Goal: Check status: Check status

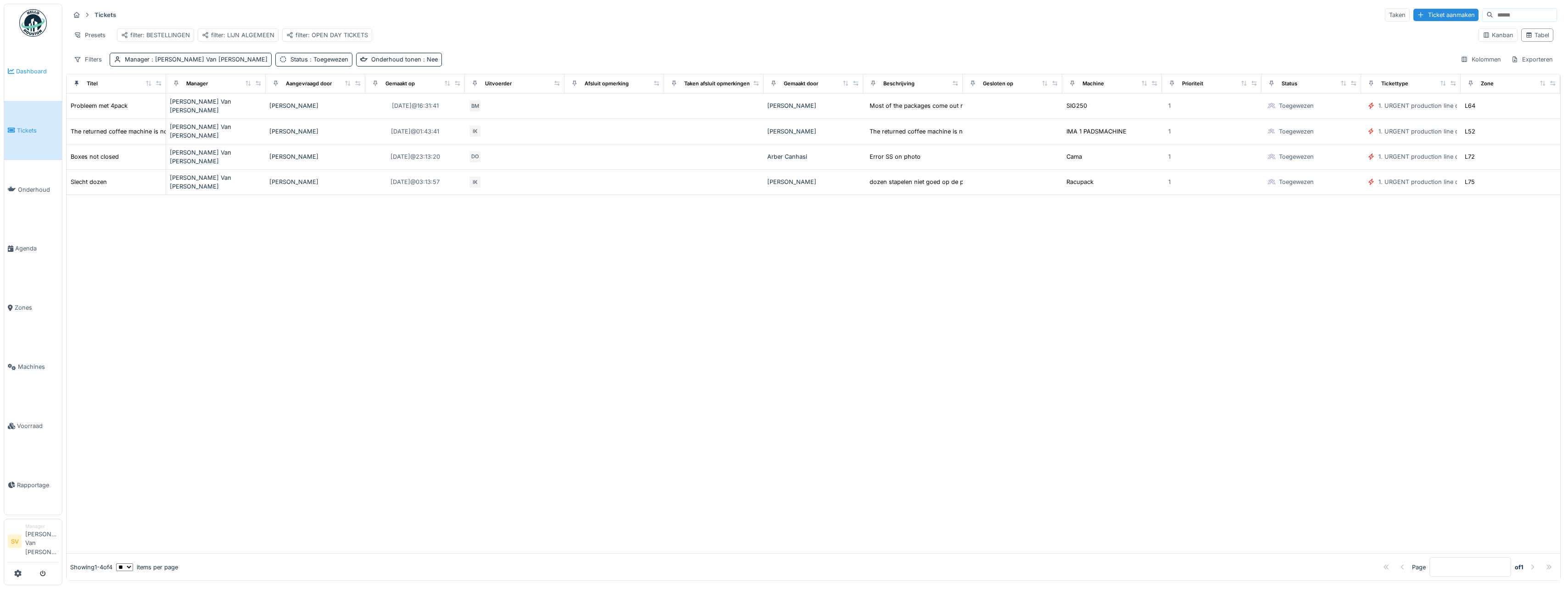
click at [42, 72] on span "Dashboard" at bounding box center [37, 71] width 42 height 9
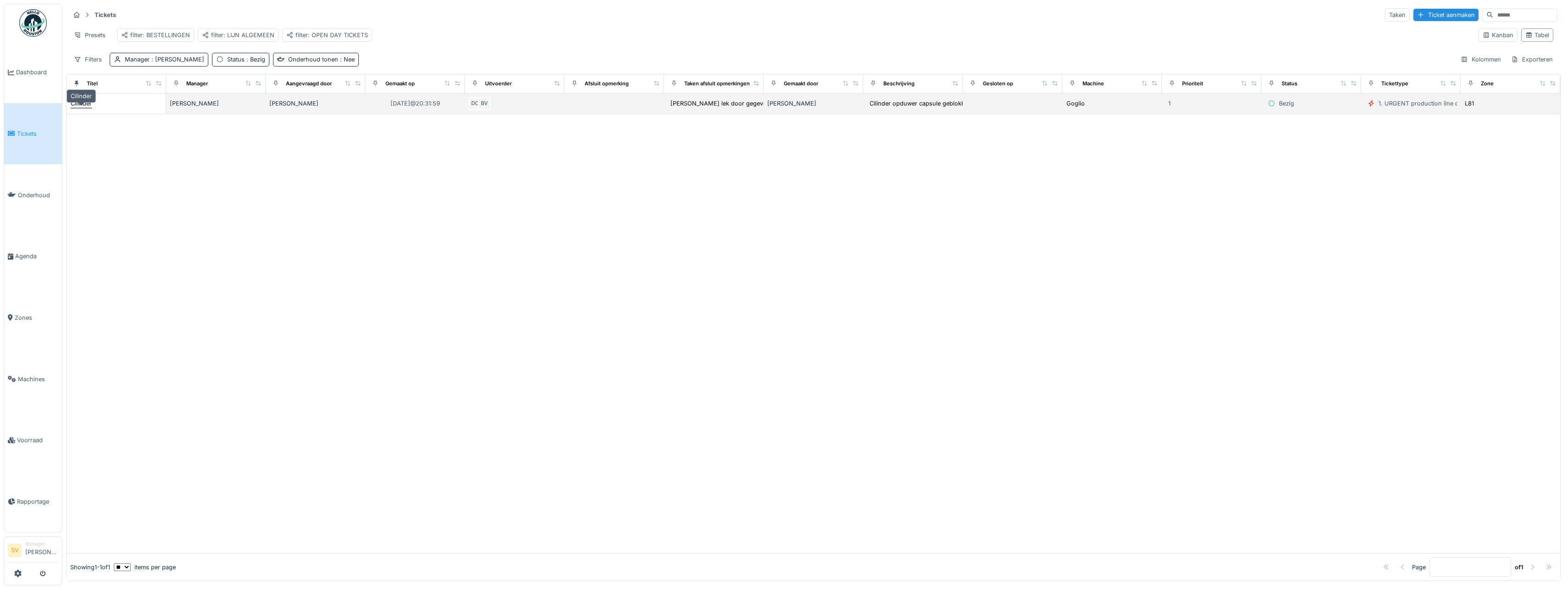
click at [82, 108] on div "Cilinder" at bounding box center [81, 103] width 21 height 9
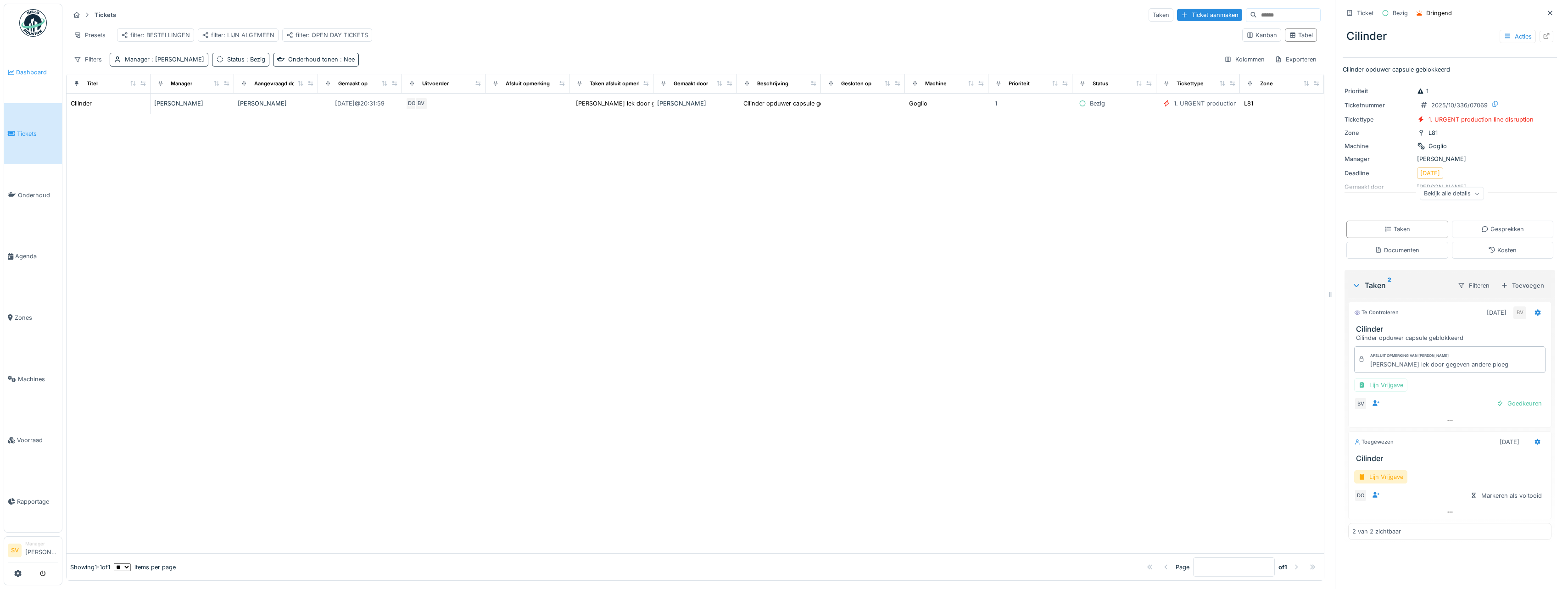
click at [32, 75] on span "Dashboard" at bounding box center [37, 72] width 42 height 9
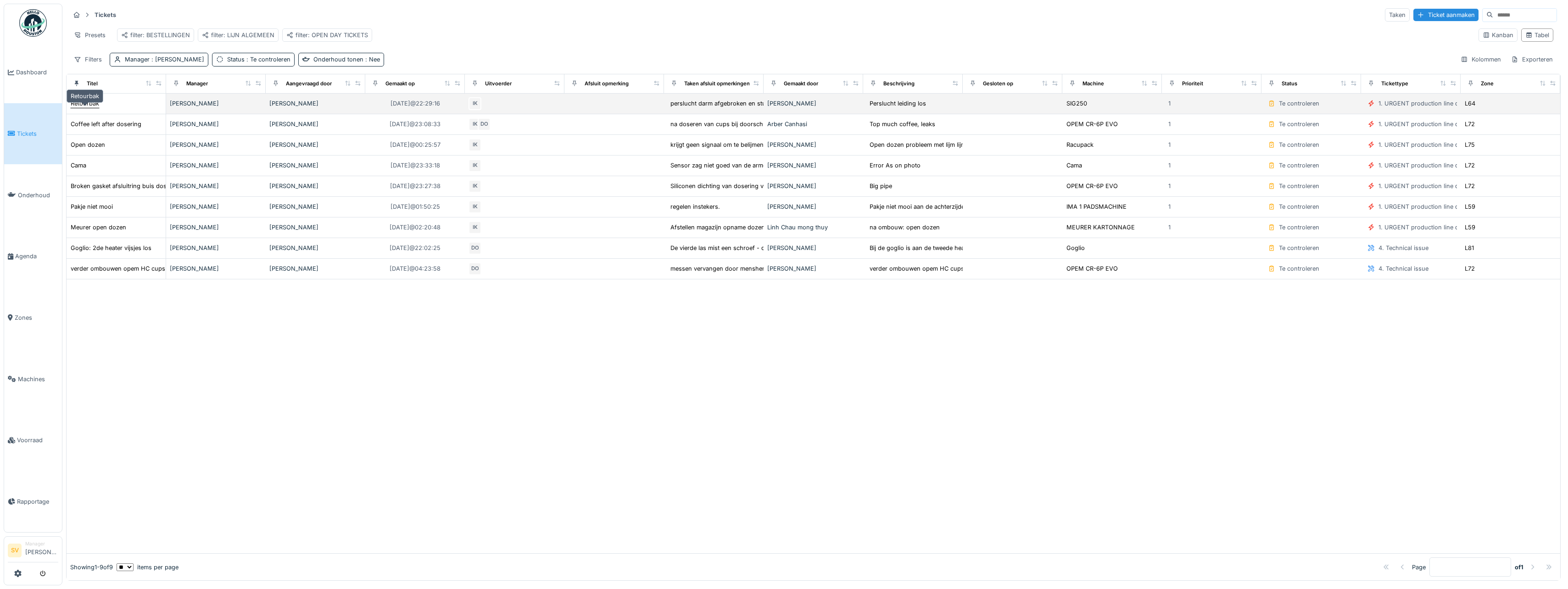
click at [87, 108] on div "Retourbak" at bounding box center [85, 103] width 29 height 9
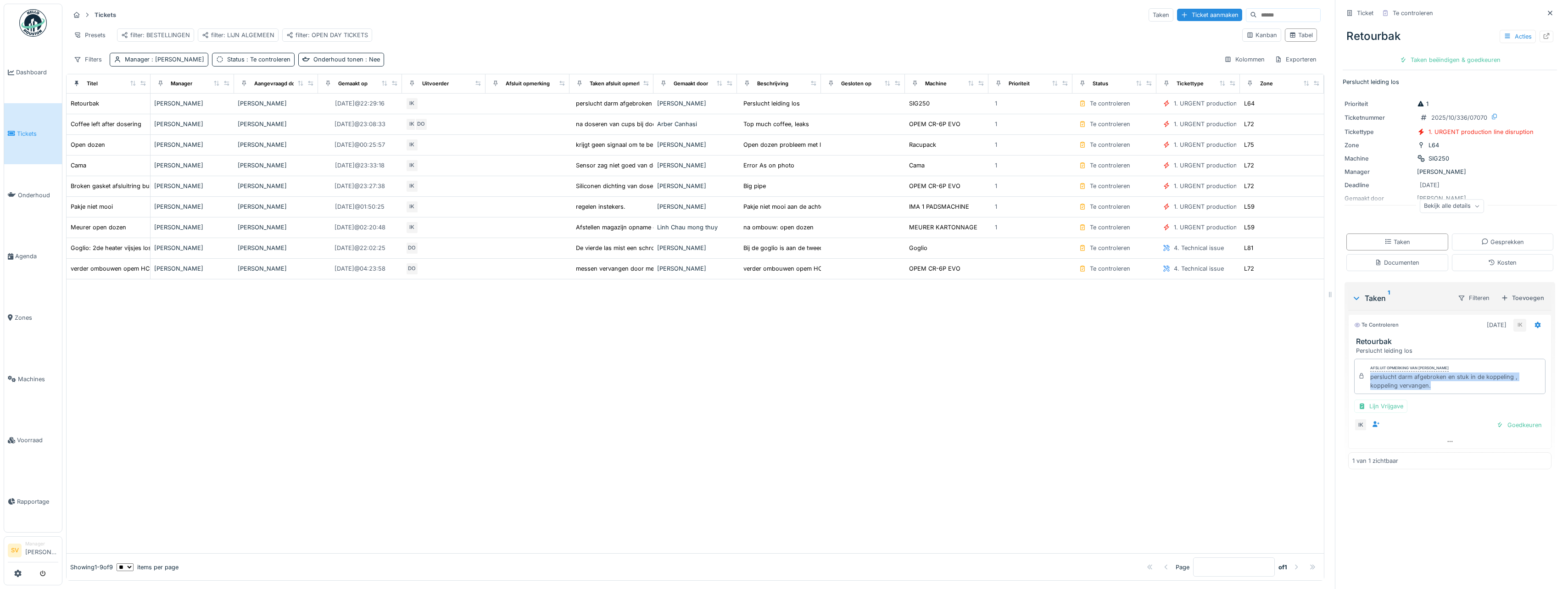
drag, startPoint x: 1362, startPoint y: 377, endPoint x: 1430, endPoint y: 389, distance: 69.1
click at [1430, 389] on div "Afsluit opmerking van Ismail Kosar perslucht darm afgebroken en stuk in de kopp…" at bounding box center [1450, 377] width 191 height 36
copy div "perslucht darm afgebroken en stuk in de koppeling , koppeling vervangen."
click at [1461, 61] on div "Taken beëindigen & goedkeuren" at bounding box center [1450, 60] width 108 height 12
click at [1461, 61] on div "Ticket sluiten" at bounding box center [1450, 60] width 55 height 12
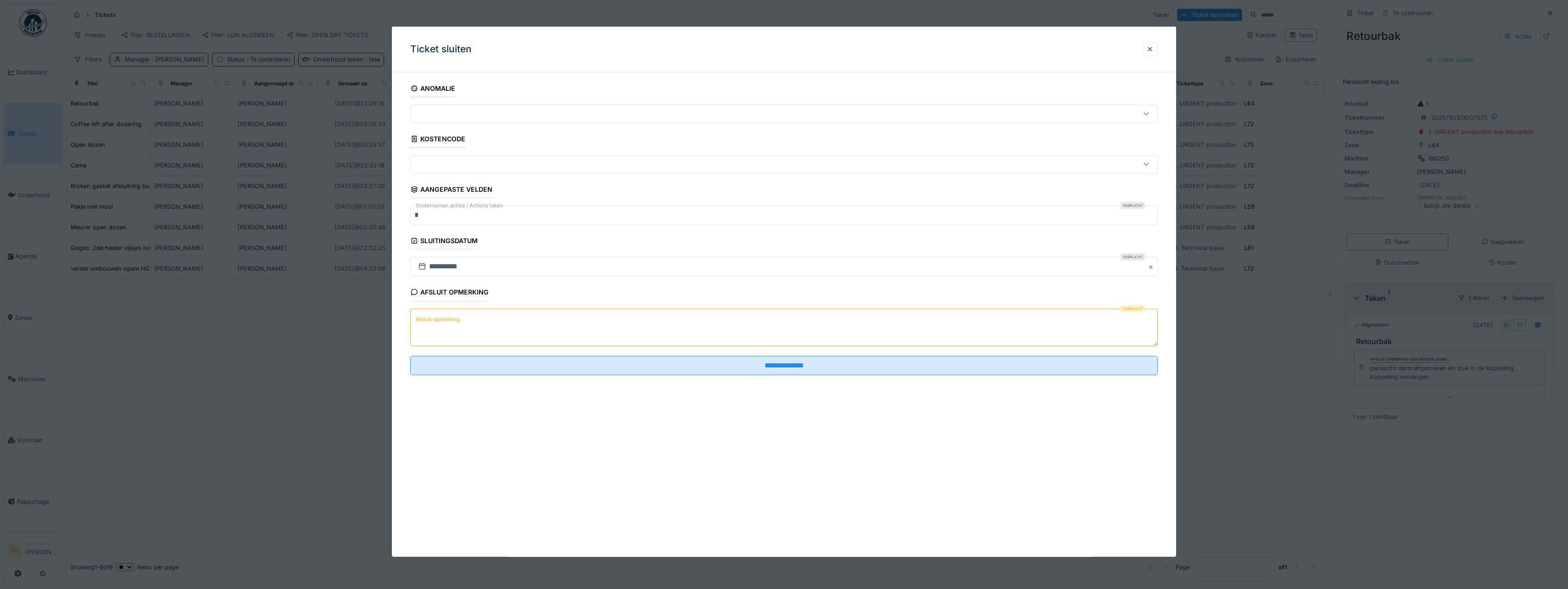
click at [690, 325] on textarea "Afsluit opmerking" at bounding box center [784, 327] width 747 height 38
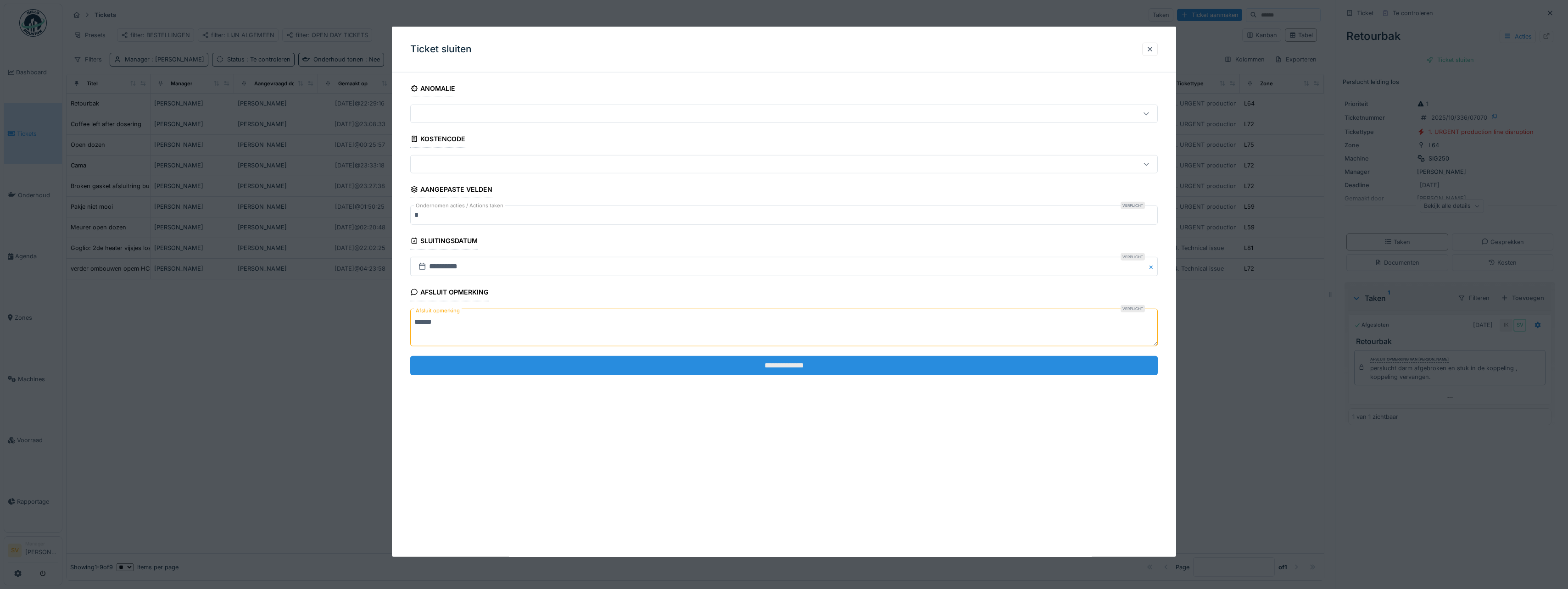
type textarea "******"
click at [782, 366] on input "**********" at bounding box center [784, 366] width 747 height 19
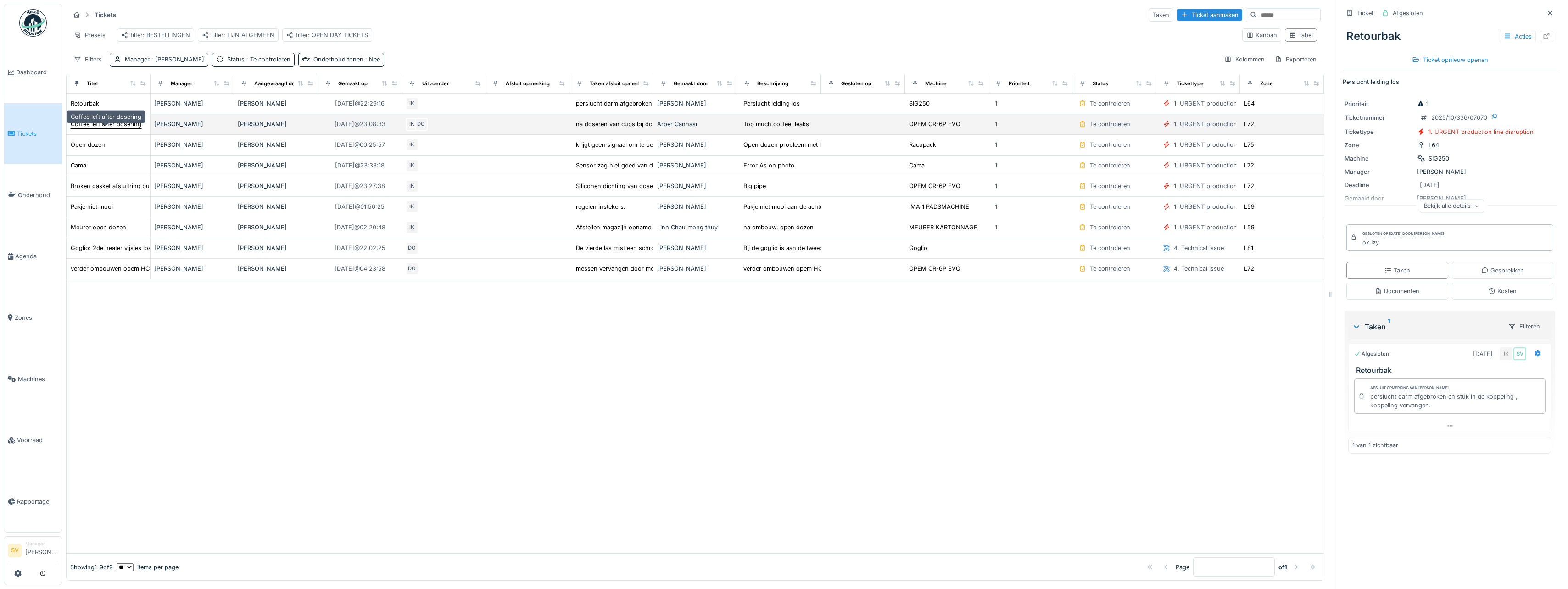
click at [97, 128] on div "Coffee left after dosering" at bounding box center [106, 124] width 71 height 9
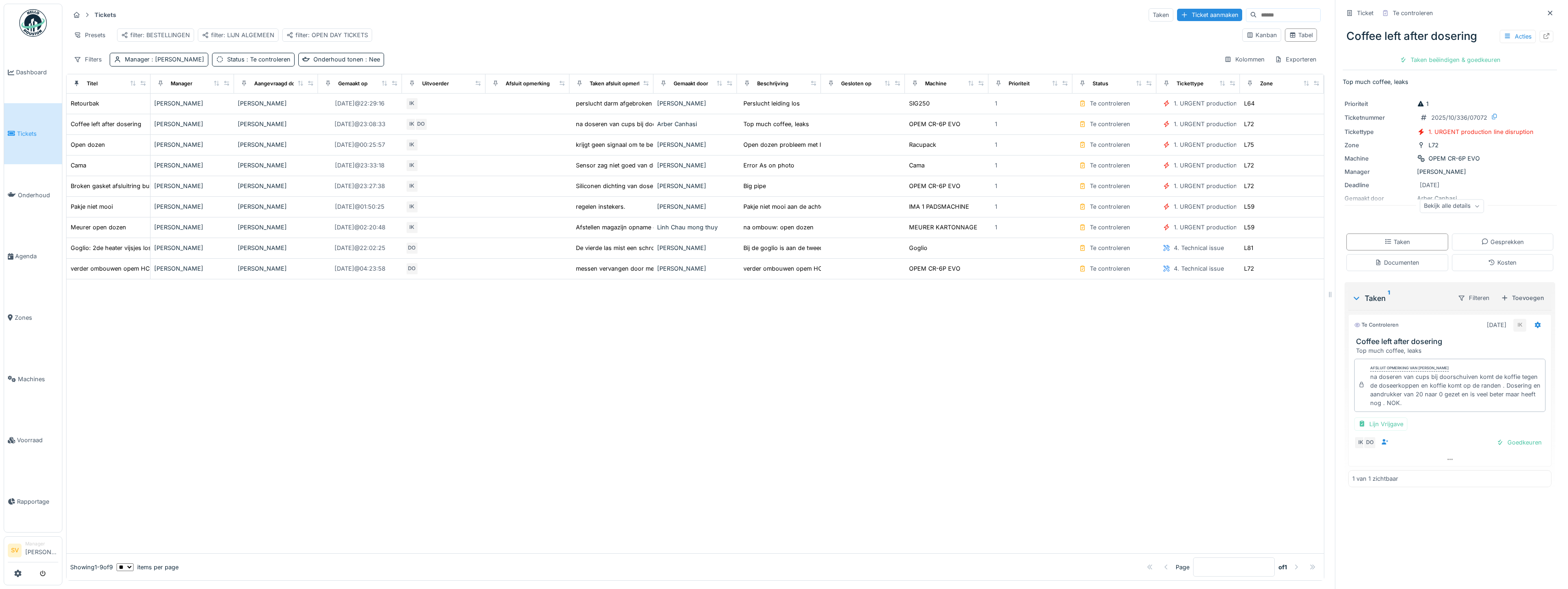
click at [1363, 379] on div "Afsluit opmerking van Ismail Kosar na doseren van cups bij doorschuiven komt de…" at bounding box center [1450, 385] width 191 height 53
drag, startPoint x: 1363, startPoint y: 379, endPoint x: 1414, endPoint y: 409, distance: 59.2
click at [1414, 409] on div "Afsluit opmerking van Ismail Kosar na doseren van cups bij doorschuiven komt de…" at bounding box center [1450, 385] width 191 height 53
copy div "na doseren van cups bij doorschuiven komt de koffie tegen de doseerkoppen en ko…"
click at [1500, 405] on div "na doseren van cups bij doorschuiven komt de koffie tegen de doseerkoppen en ko…" at bounding box center [1455, 390] width 171 height 35
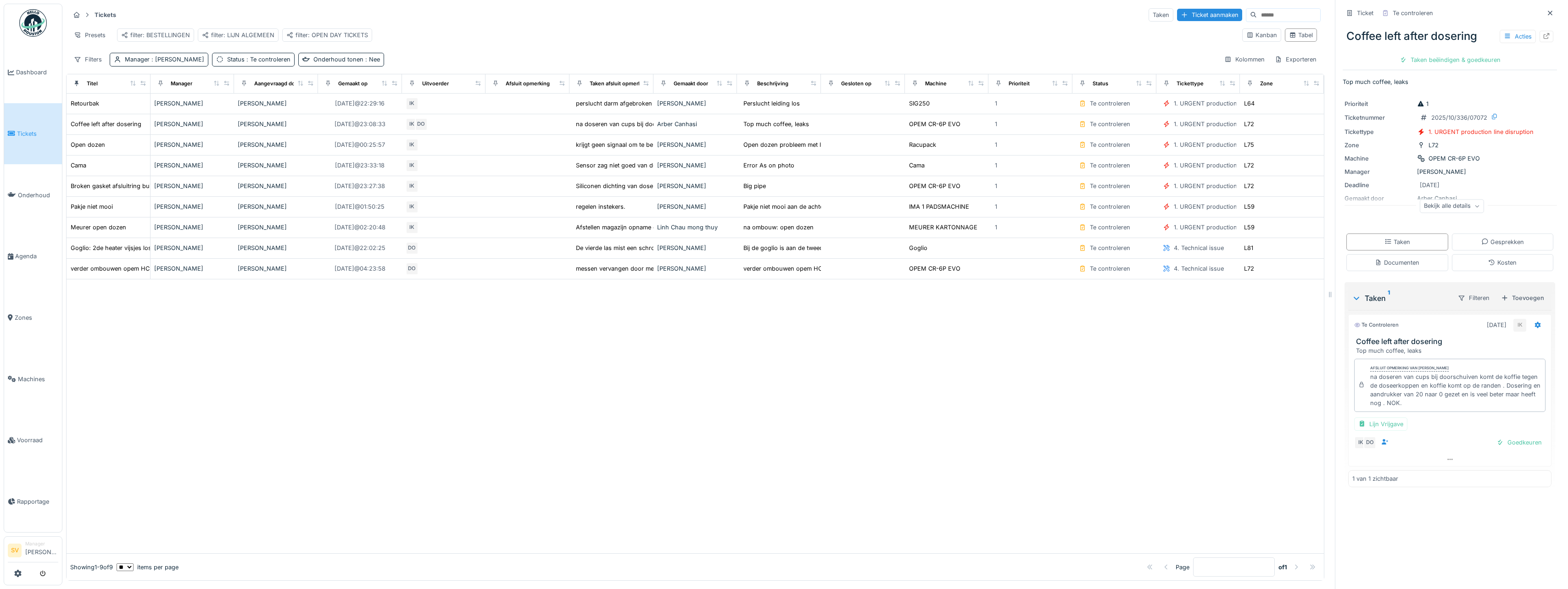
click at [1503, 394] on div "na doseren van cups bij doorschuiven komt de koffie tegen de doseerkoppen en ko…" at bounding box center [1455, 390] width 171 height 35
drag, startPoint x: 1363, startPoint y: 378, endPoint x: 1416, endPoint y: 411, distance: 62.4
click at [1416, 411] on div "Afsluit opmerking van Ismail Kosar na doseren van cups bij doorschuiven komt de…" at bounding box center [1450, 385] width 191 height 53
copy div "na doseren van cups bij doorschuiven komt de koffie tegen de doseerkoppen en ko…"
click at [98, 149] on div "Open dozen" at bounding box center [88, 145] width 35 height 9
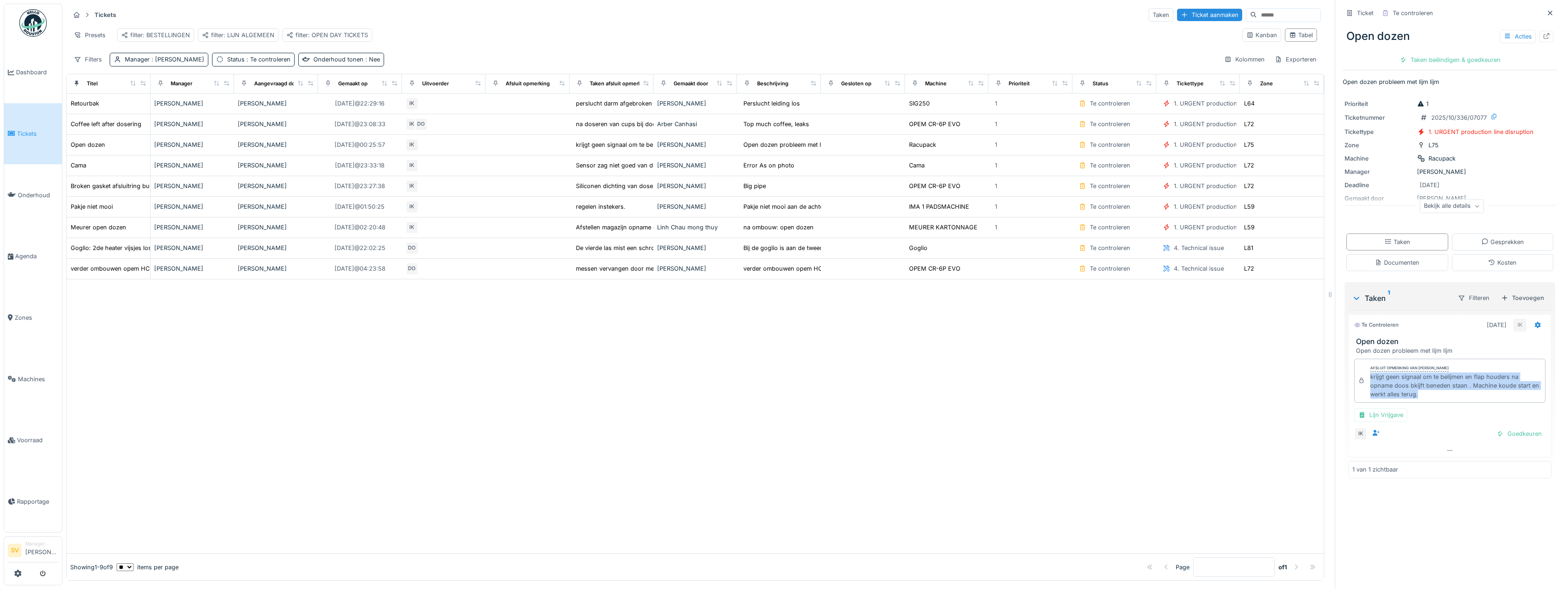
drag, startPoint x: 1362, startPoint y: 378, endPoint x: 1426, endPoint y: 401, distance: 68.0
click at [1426, 401] on div "Afsluit opmerking van Ismail Kosar krijgt geen signaal om te belijmen en flap h…" at bounding box center [1450, 381] width 191 height 44
copy div "krijgt geen signaal om te belijmen en flap houders na opname doos bkijft benede…"
click at [83, 170] on div "Cama" at bounding box center [79, 166] width 16 height 9
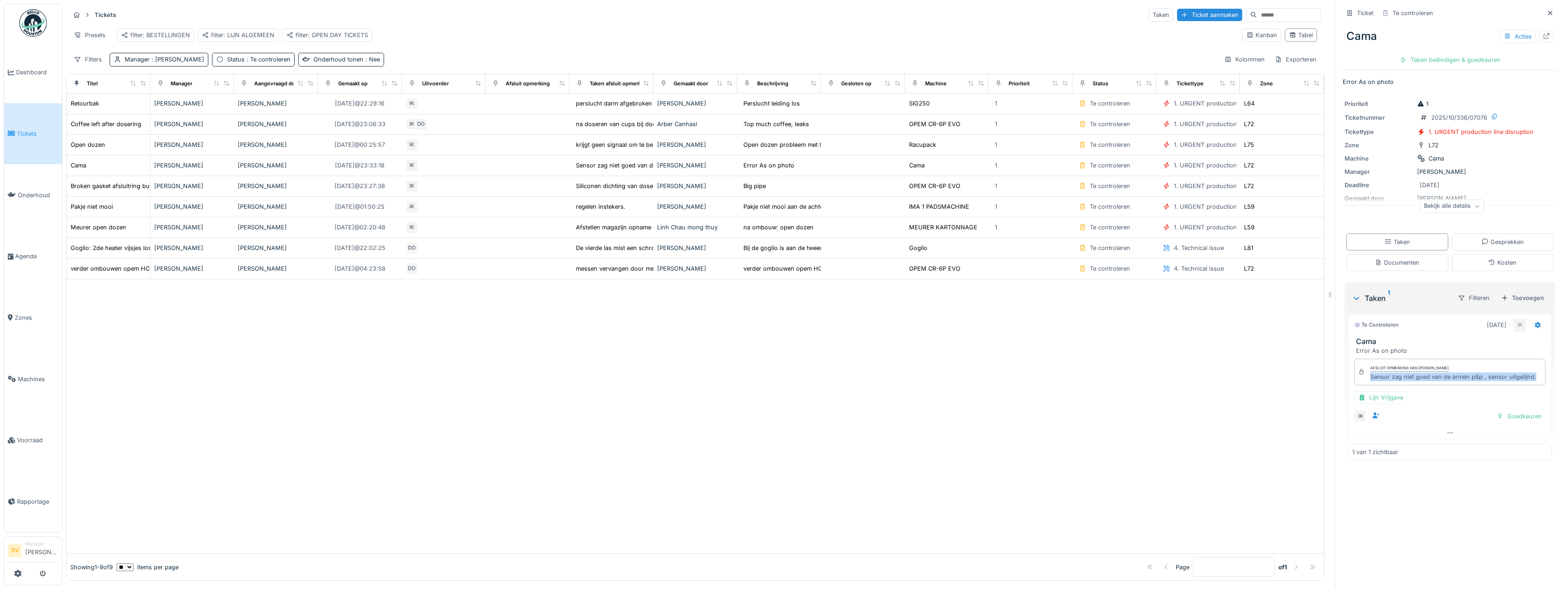
drag, startPoint x: 1363, startPoint y: 378, endPoint x: 1531, endPoint y: 377, distance: 168.0
click at [1531, 377] on div "Afsluit opmerking van Ismail Kosar Sensor zag niet goed van de armen p&p , sens…" at bounding box center [1450, 372] width 191 height 27
copy div "Sensor zag niet goed van de armen p&p , sensor uitgelijnd."
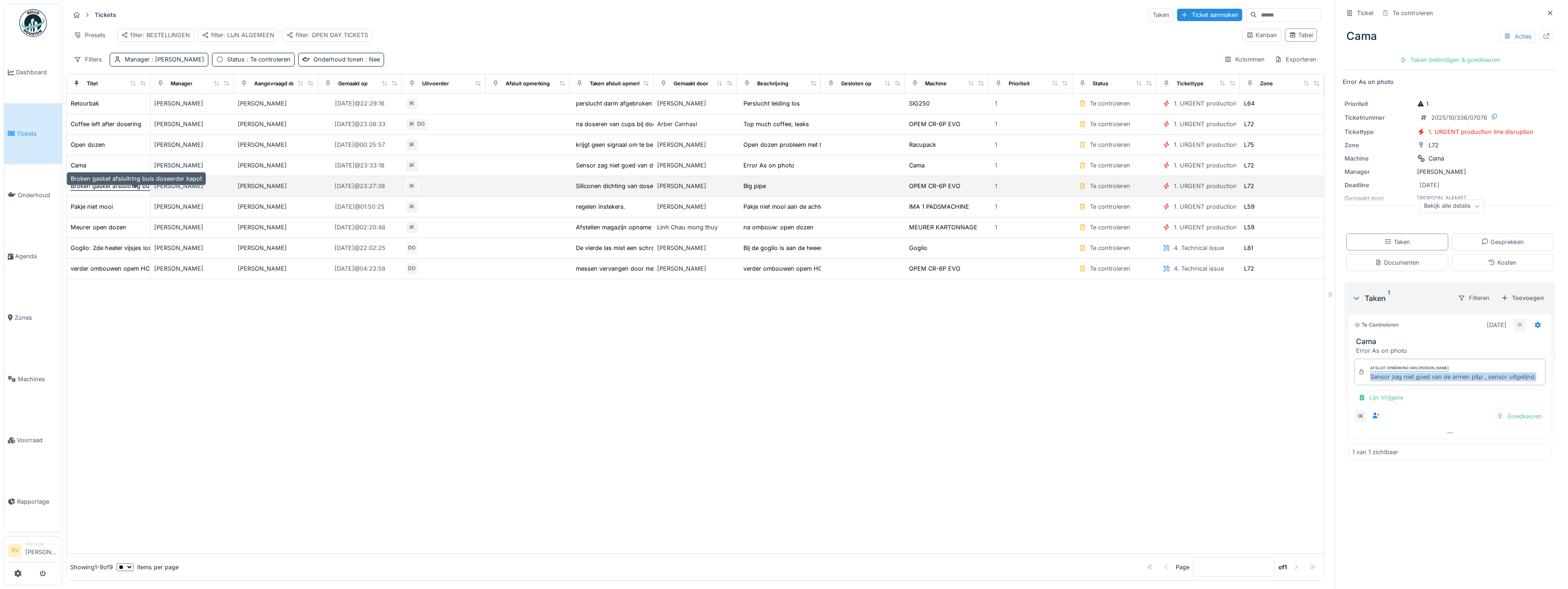
click at [99, 190] on div "Broken gasket afsluitring buis doseerder kapot" at bounding box center [136, 186] width 131 height 9
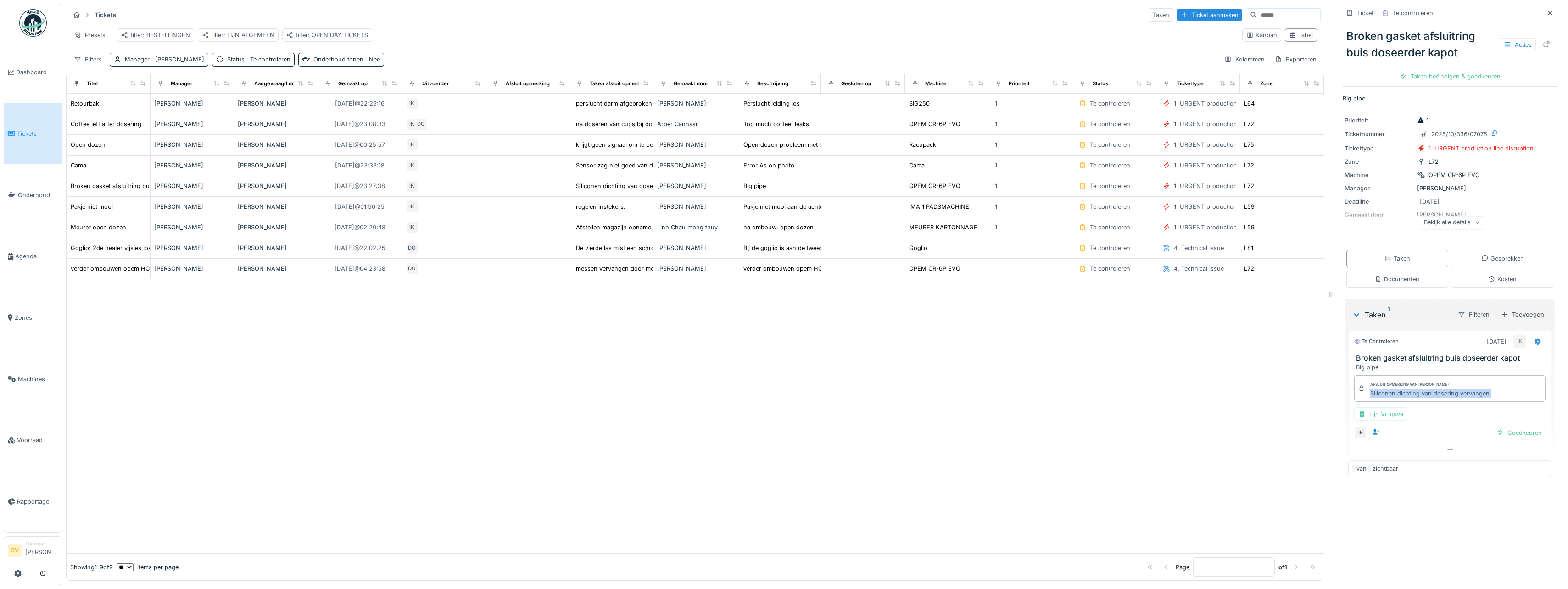
drag, startPoint x: 1365, startPoint y: 396, endPoint x: 1487, endPoint y: 398, distance: 122.0
click at [1487, 398] on div "Afsluit opmerking van Ismail Kosar Siliconen dichting van dosering vervangen." at bounding box center [1450, 389] width 191 height 27
copy div "Siliconen dichting van dosering vervangen."
click at [1441, 76] on div "Taken beëindigen & goedkeuren" at bounding box center [1450, 76] width 108 height 12
click at [1441, 76] on div "Ticket sluiten" at bounding box center [1450, 76] width 55 height 12
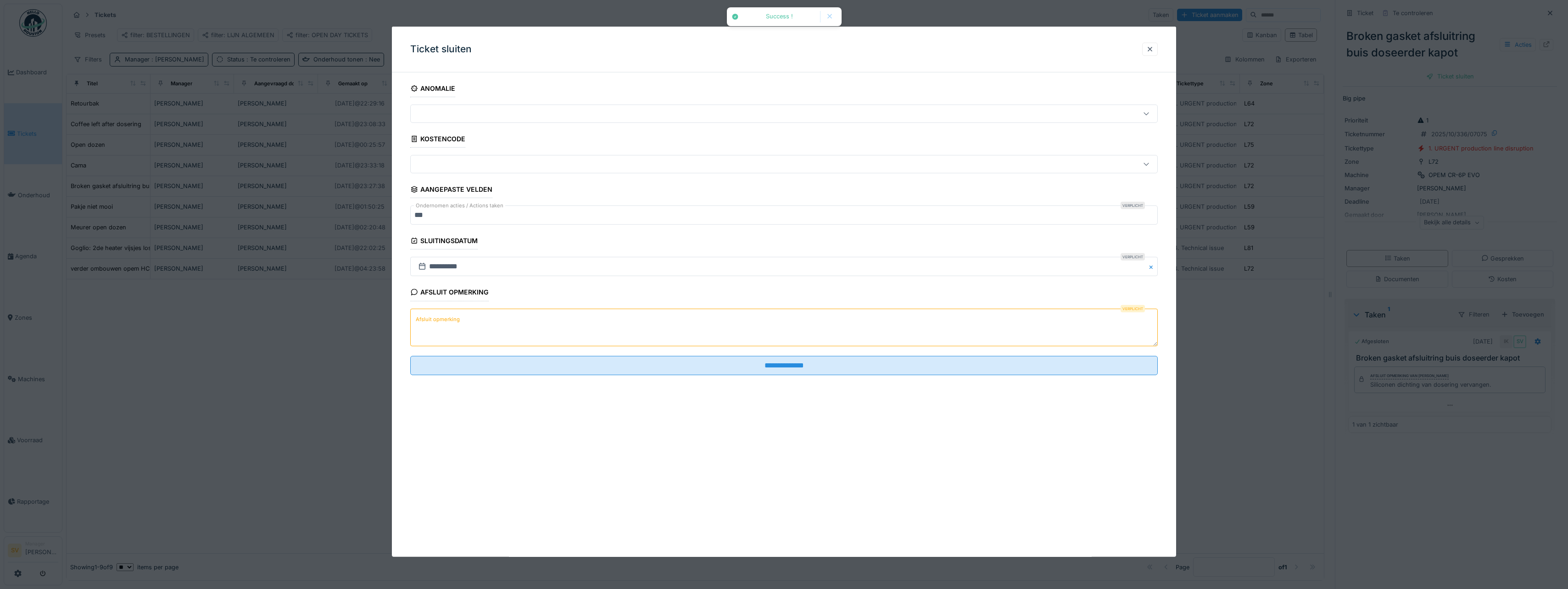
click at [572, 335] on textarea "Afsluit opmerking" at bounding box center [784, 327] width 747 height 38
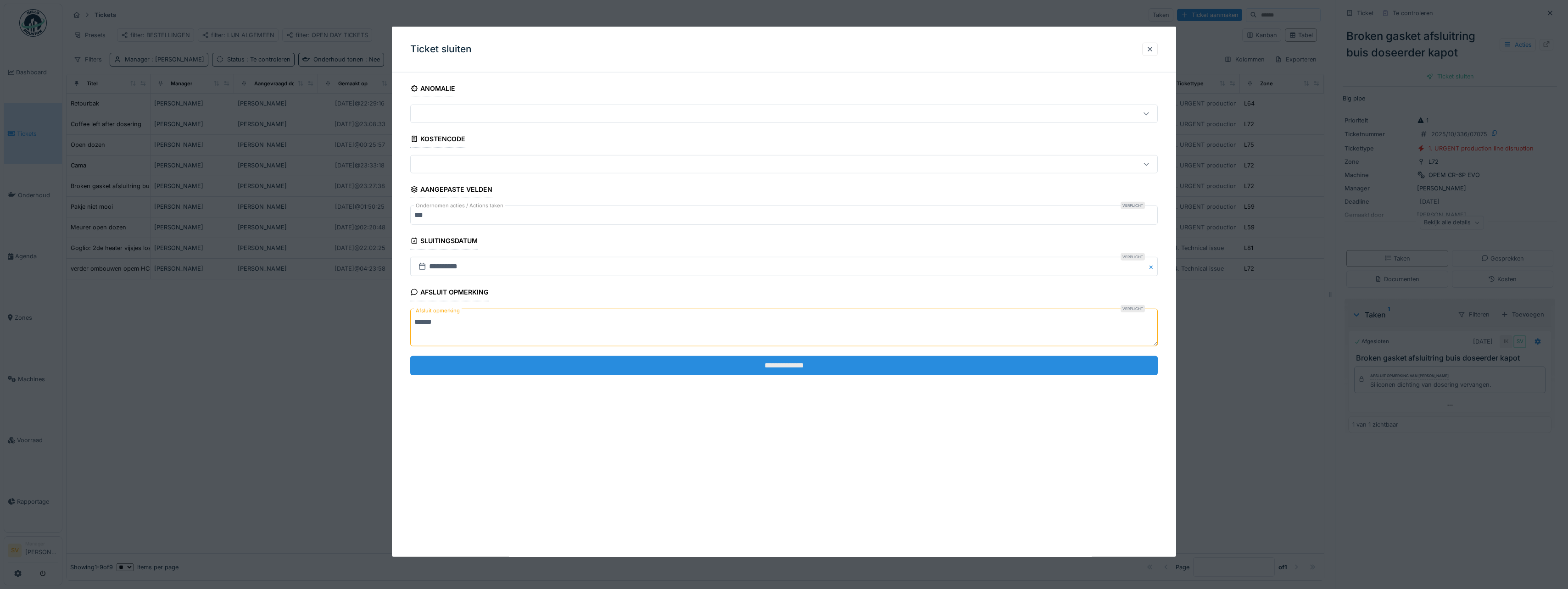
type textarea "******"
click at [623, 360] on input "**********" at bounding box center [784, 366] width 747 height 19
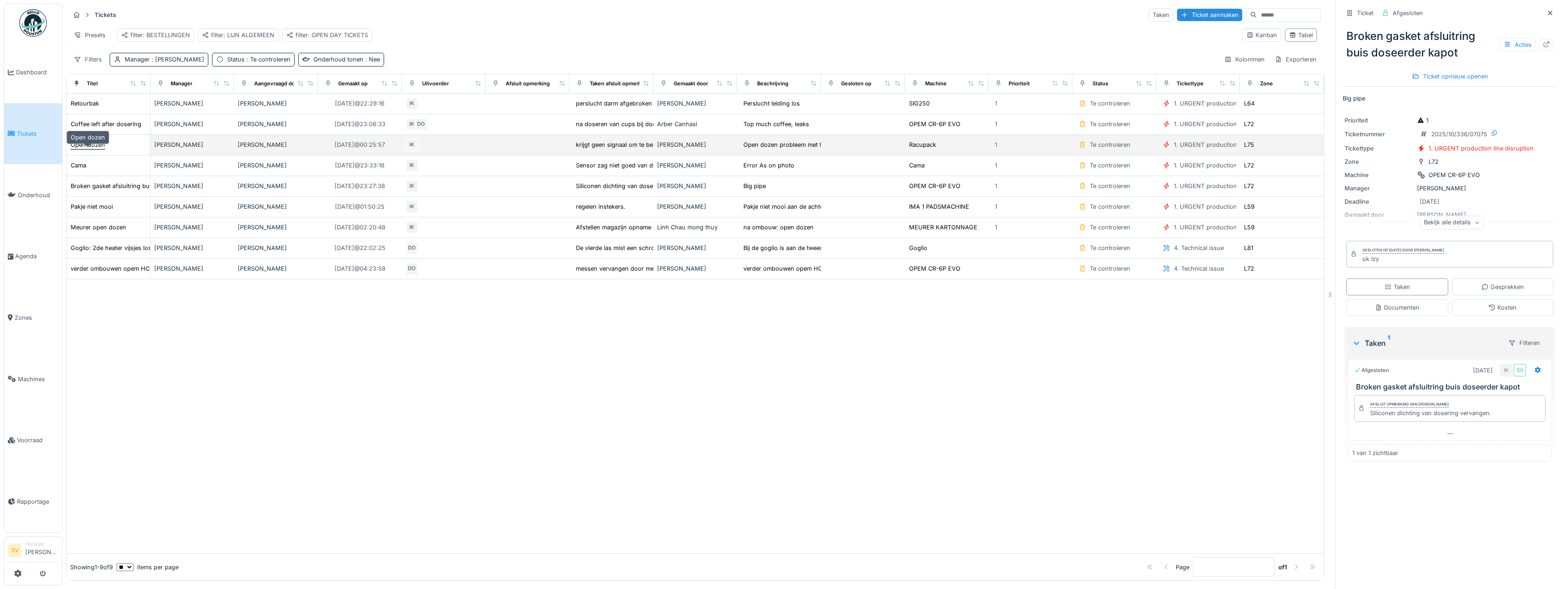
click at [92, 149] on div "Open dozen" at bounding box center [88, 145] width 35 height 9
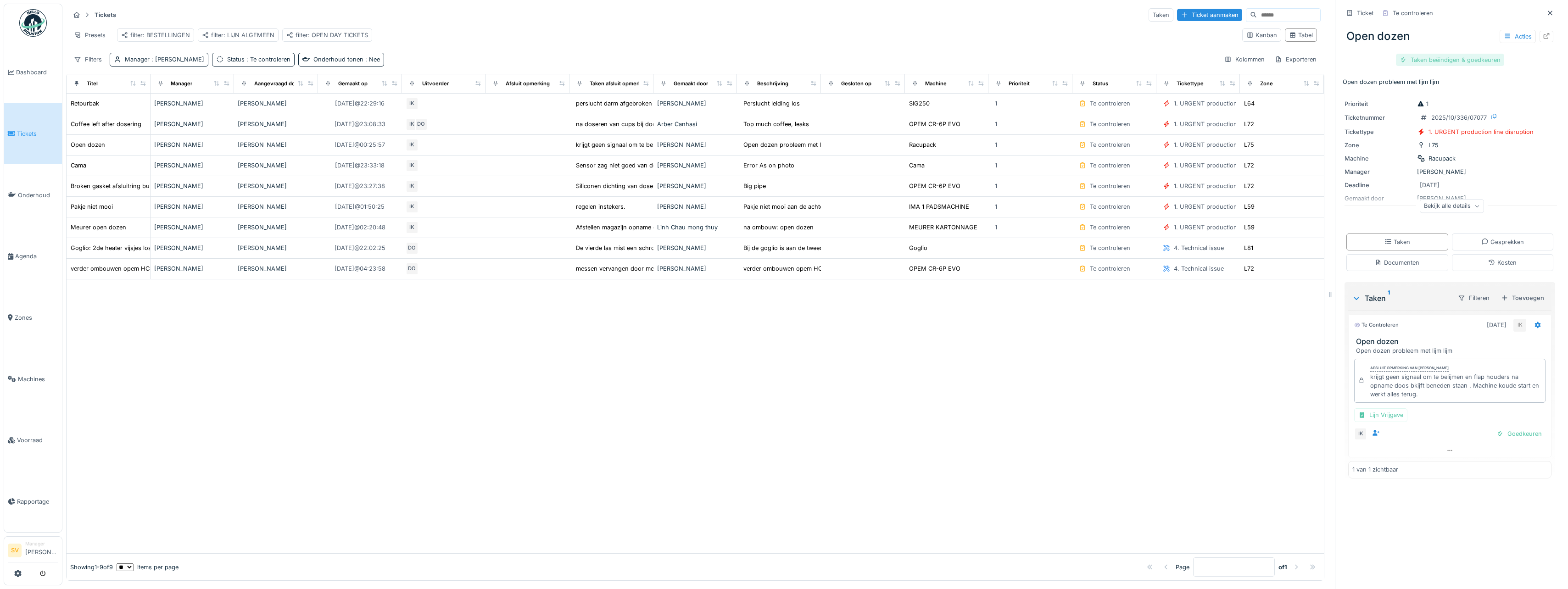
click at [1447, 62] on div "Taken beëindigen & goedkeuren" at bounding box center [1450, 60] width 108 height 12
click at [1452, 61] on div "Ticket sluiten" at bounding box center [1450, 60] width 55 height 12
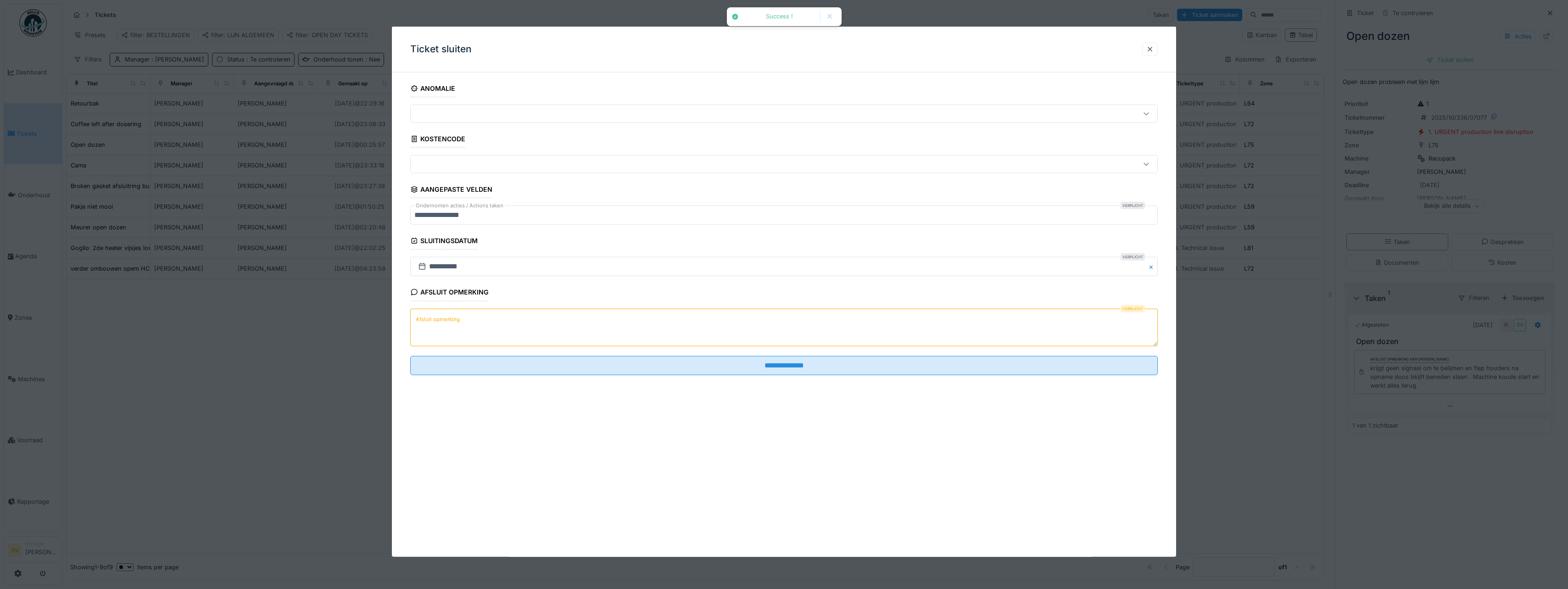
click at [471, 325] on textarea "Afsluit opmerking" at bounding box center [784, 327] width 747 height 38
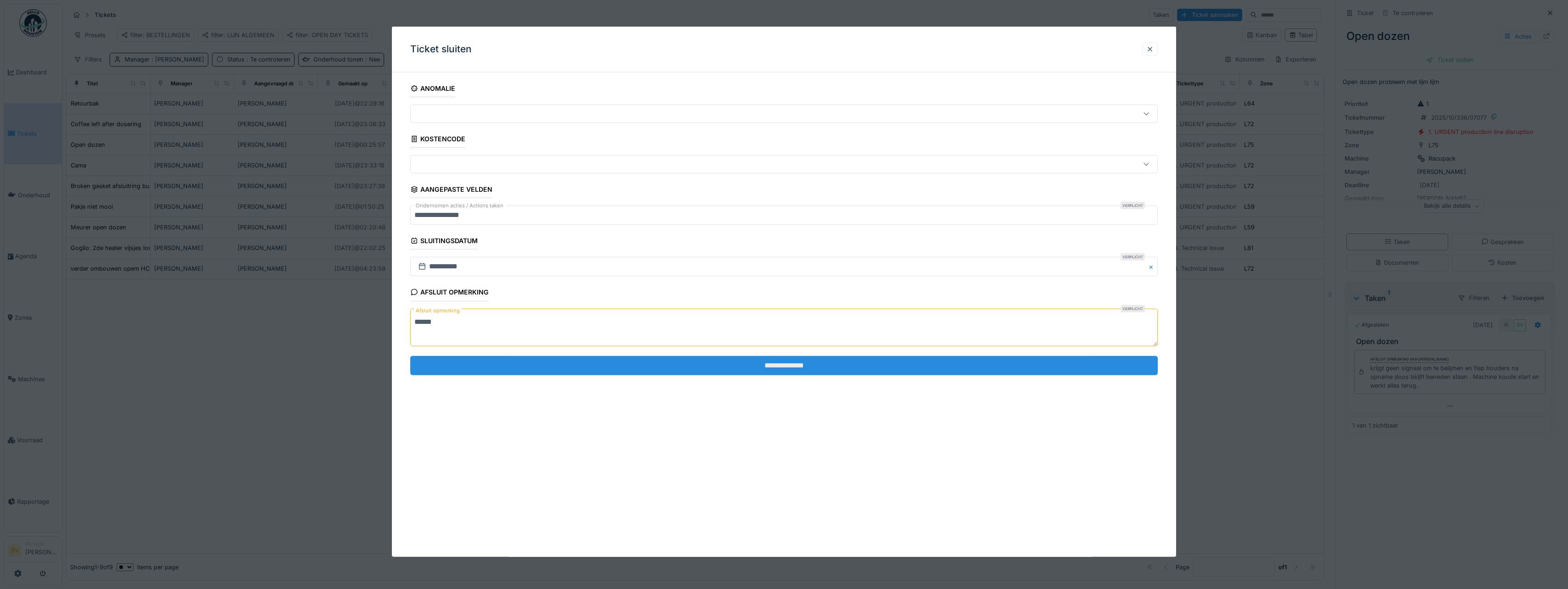
type textarea "******"
click at [786, 367] on input "**********" at bounding box center [784, 366] width 747 height 19
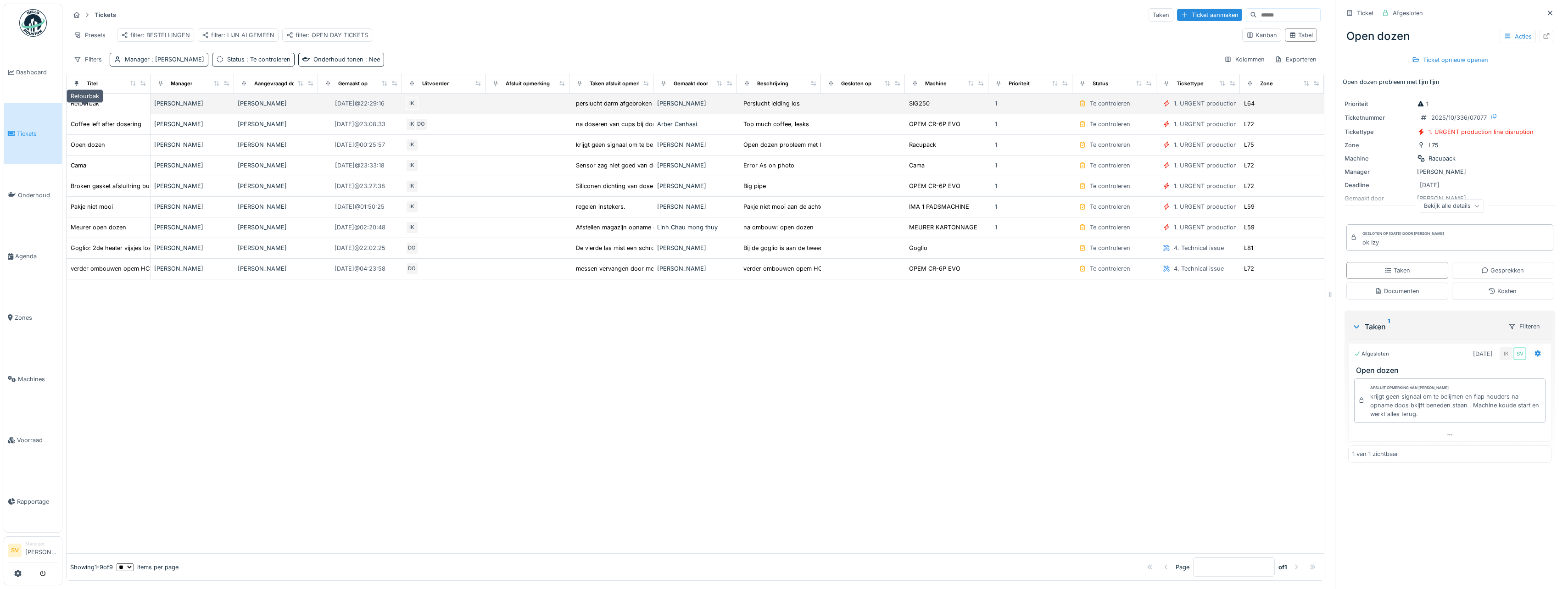
click at [90, 108] on div "Retourbak" at bounding box center [85, 103] width 29 height 9
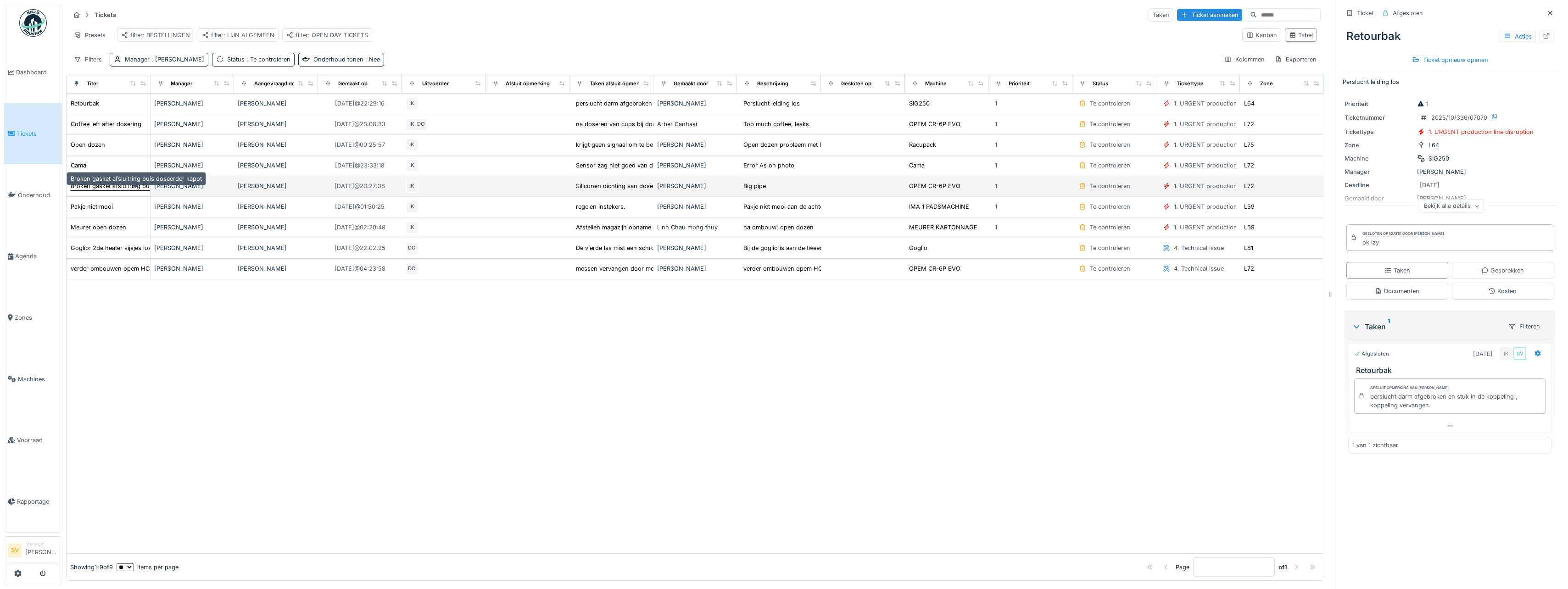
click at [96, 190] on div "Broken gasket afsluitring buis doseerder kapot" at bounding box center [136, 186] width 131 height 9
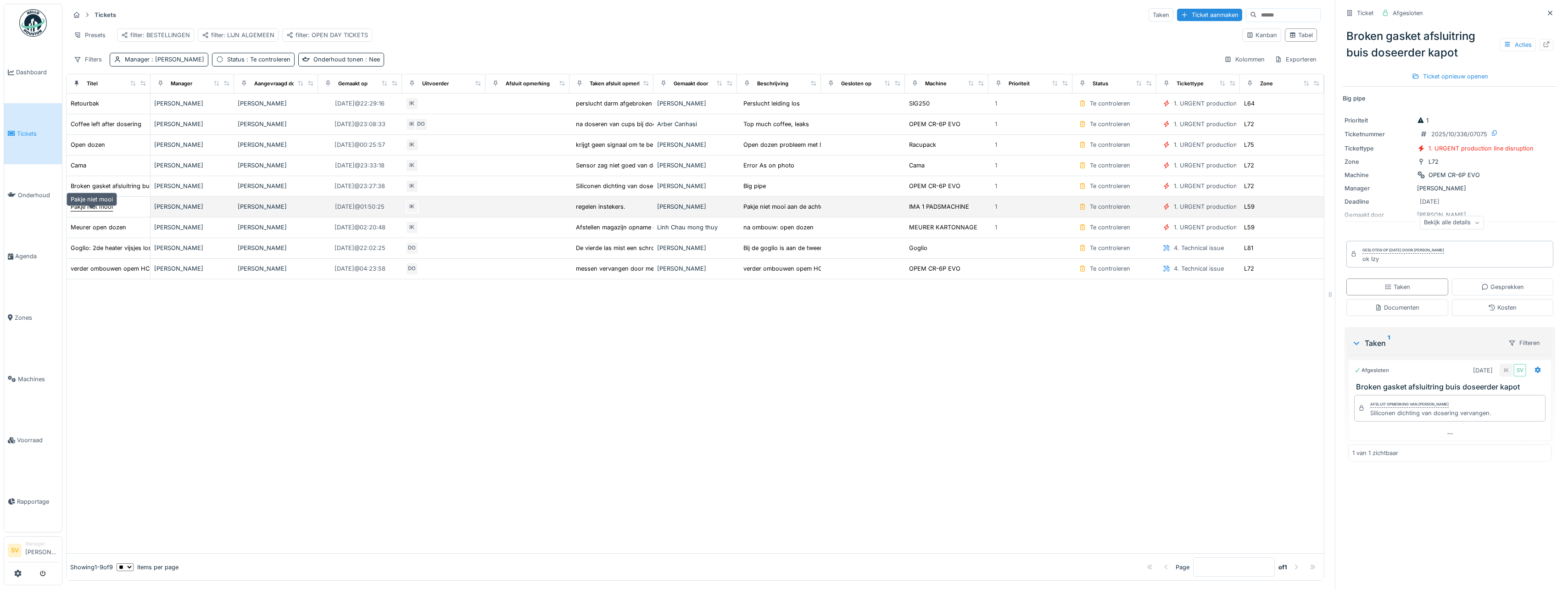
click at [93, 211] on div "Pakje niet mooi" at bounding box center [91, 206] width 42 height 9
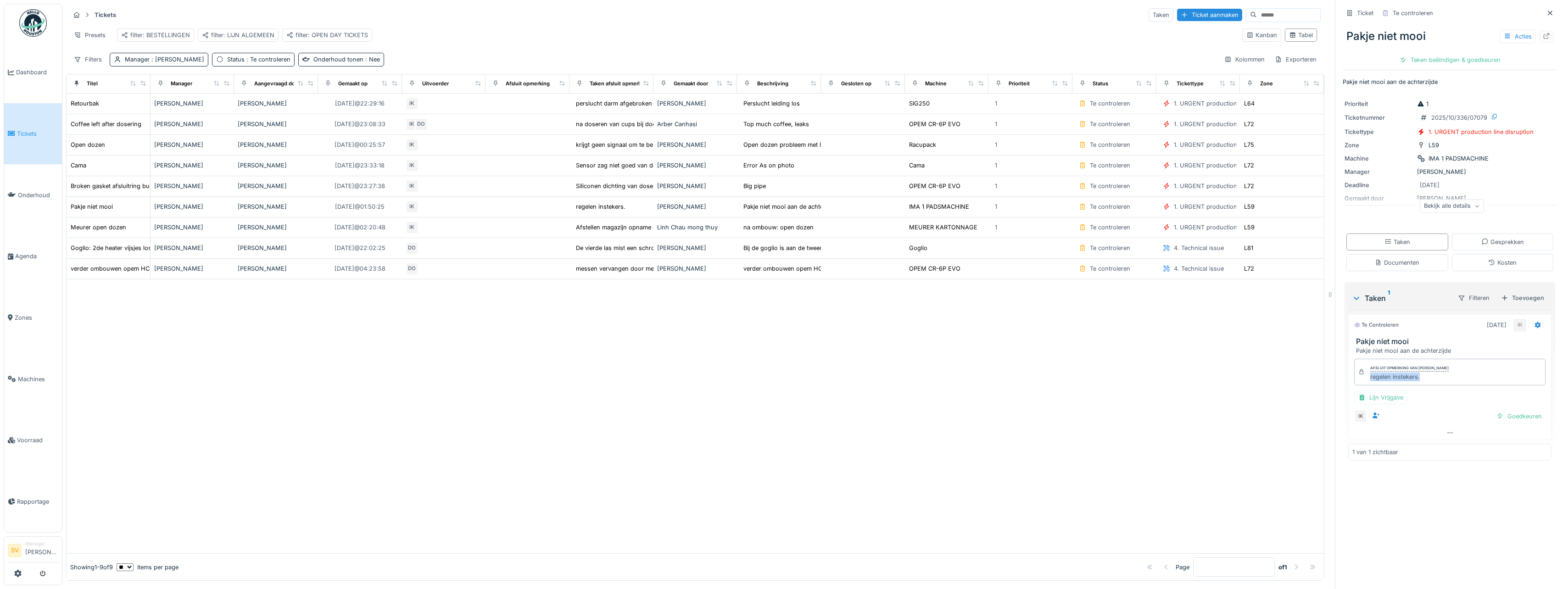
drag, startPoint x: 1364, startPoint y: 377, endPoint x: 1418, endPoint y: 383, distance: 54.3
click at [1418, 383] on div "Afsluit opmerking van Ismail Kosar regelen instekers." at bounding box center [1450, 372] width 191 height 27
copy div "regelen instekers."
click at [1461, 64] on div "Taken beëindigen & goedkeuren" at bounding box center [1450, 60] width 108 height 12
click at [1452, 60] on div "Ticket sluiten" at bounding box center [1450, 60] width 55 height 12
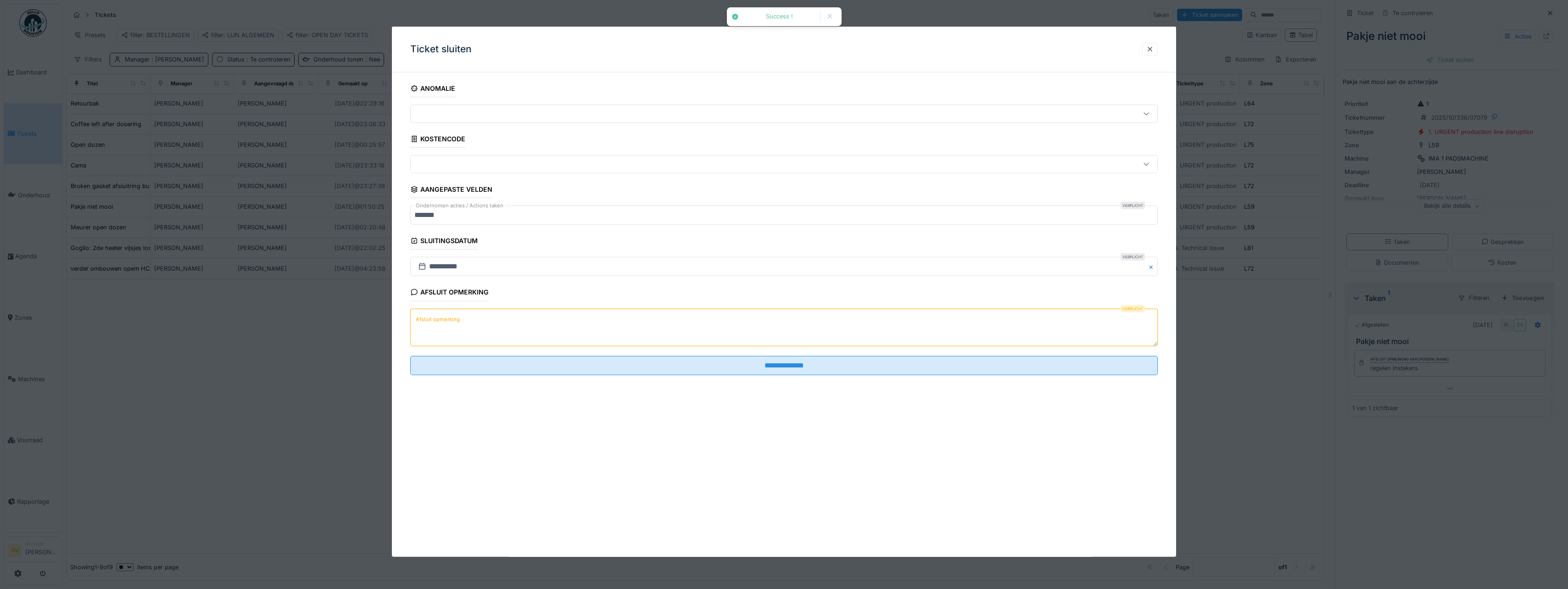
click at [709, 319] on textarea "Afsluit opmerking" at bounding box center [784, 327] width 747 height 38
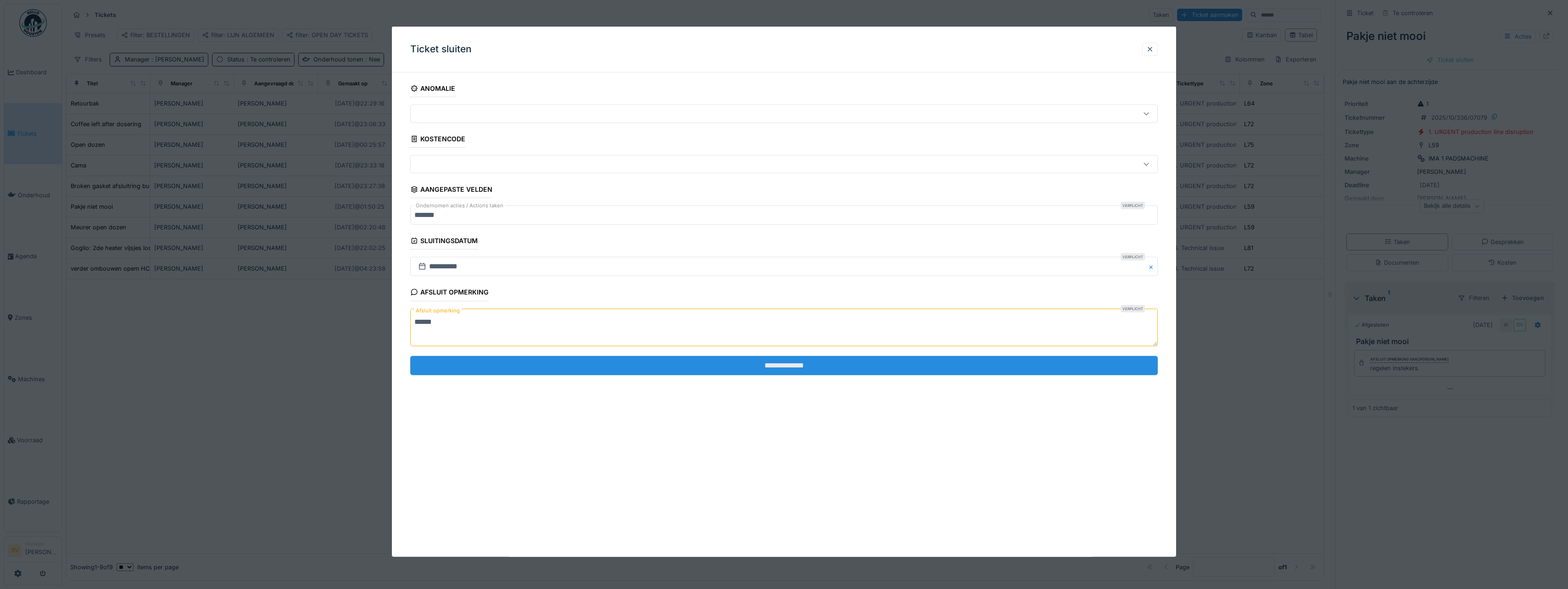
type textarea "******"
click at [764, 364] on input "**********" at bounding box center [784, 366] width 747 height 19
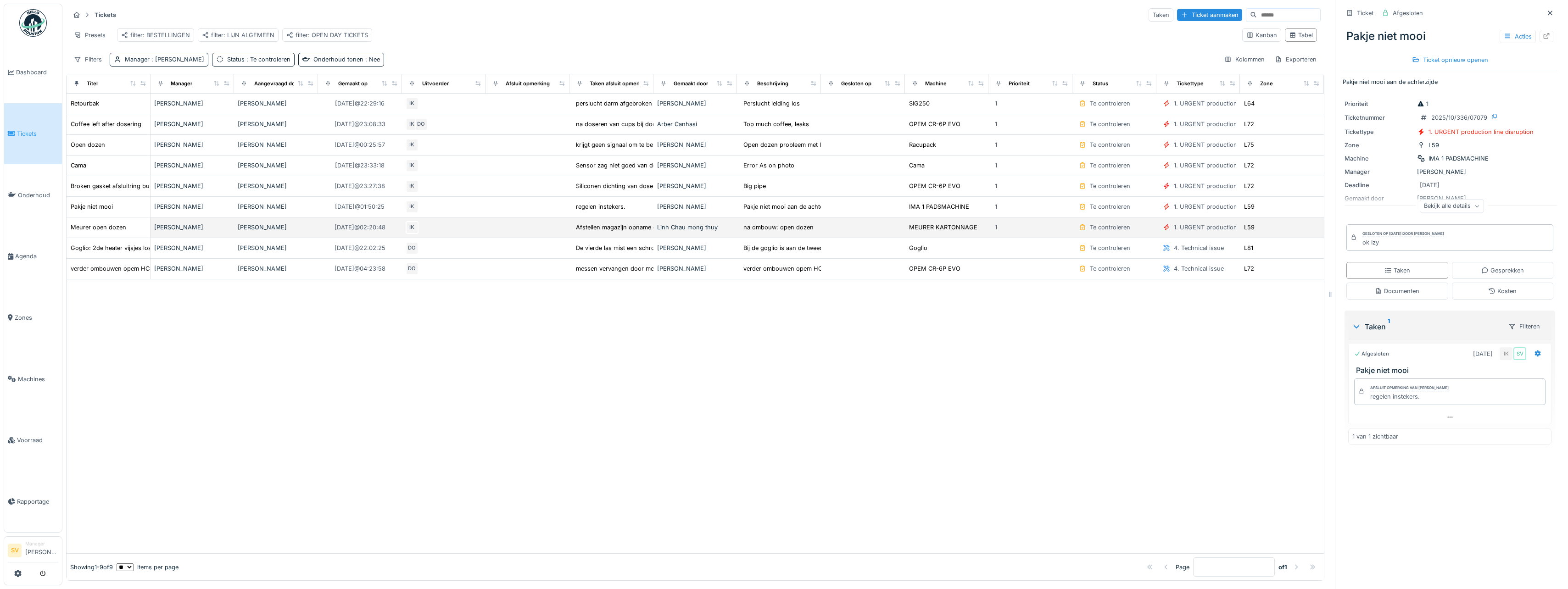
click at [108, 229] on td "Meurer open dozen" at bounding box center [108, 228] width 84 height 21
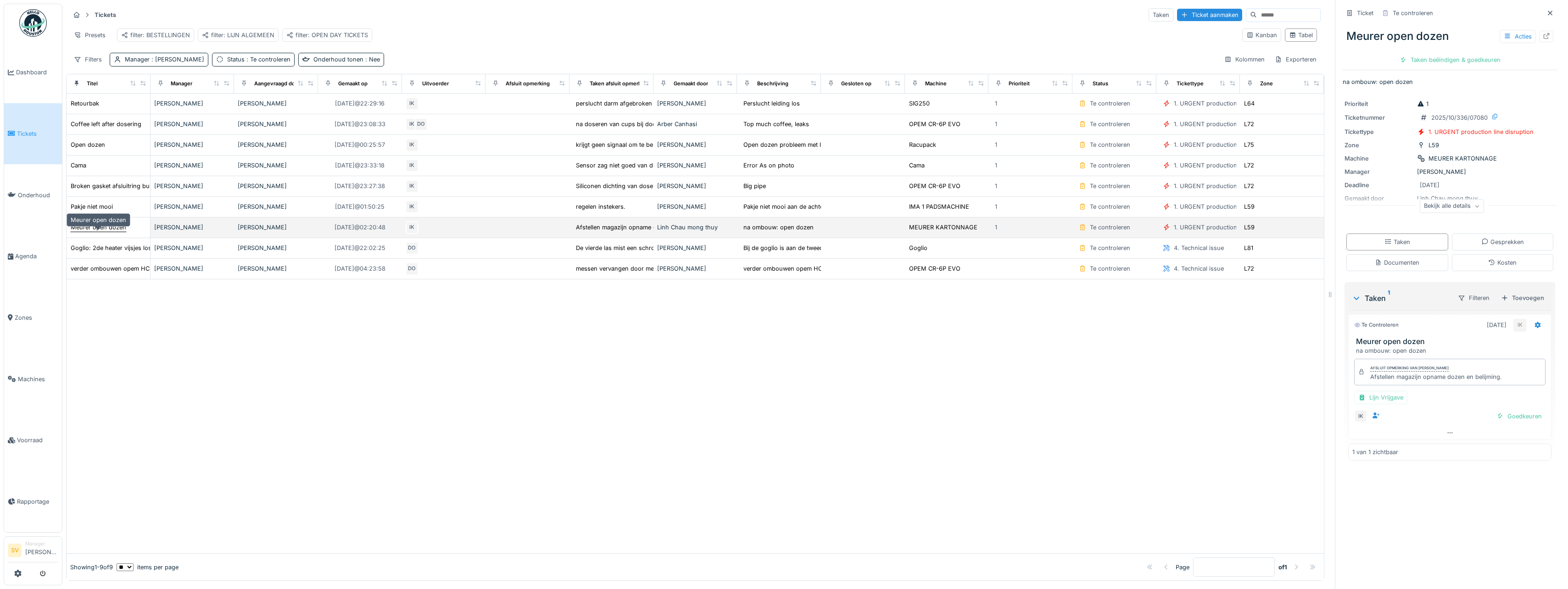
click at [108, 232] on div "Meurer open dozen" at bounding box center [98, 227] width 55 height 9
drag, startPoint x: 1362, startPoint y: 378, endPoint x: 1496, endPoint y: 383, distance: 134.1
click at [1496, 383] on div "Afsluit opmerking van Ismail Kosar Afstellen magazijn opname dozen en belijming." at bounding box center [1450, 372] width 191 height 27
copy div "Afstellen magazijn opname dozen en belijming."
click at [1440, 59] on div "Taken beëindigen & goedkeuren" at bounding box center [1450, 60] width 108 height 12
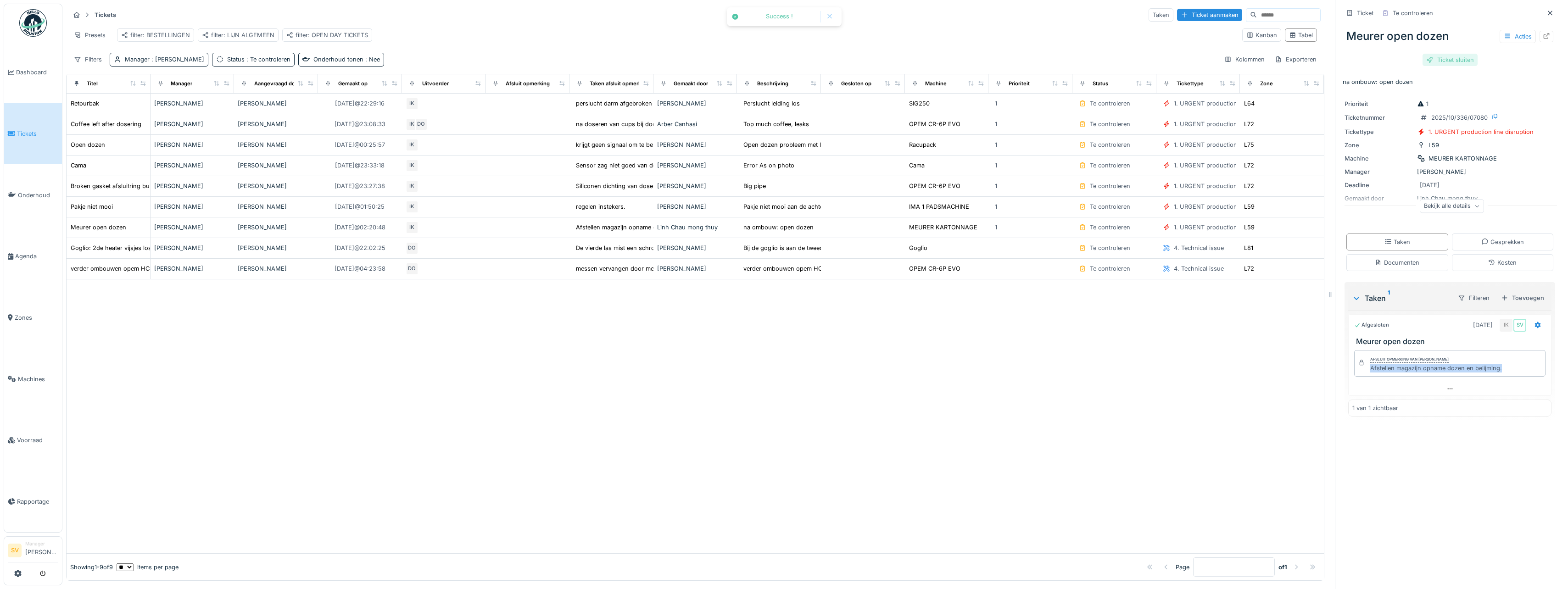
click at [1449, 62] on div "Ticket sluiten" at bounding box center [1450, 60] width 55 height 12
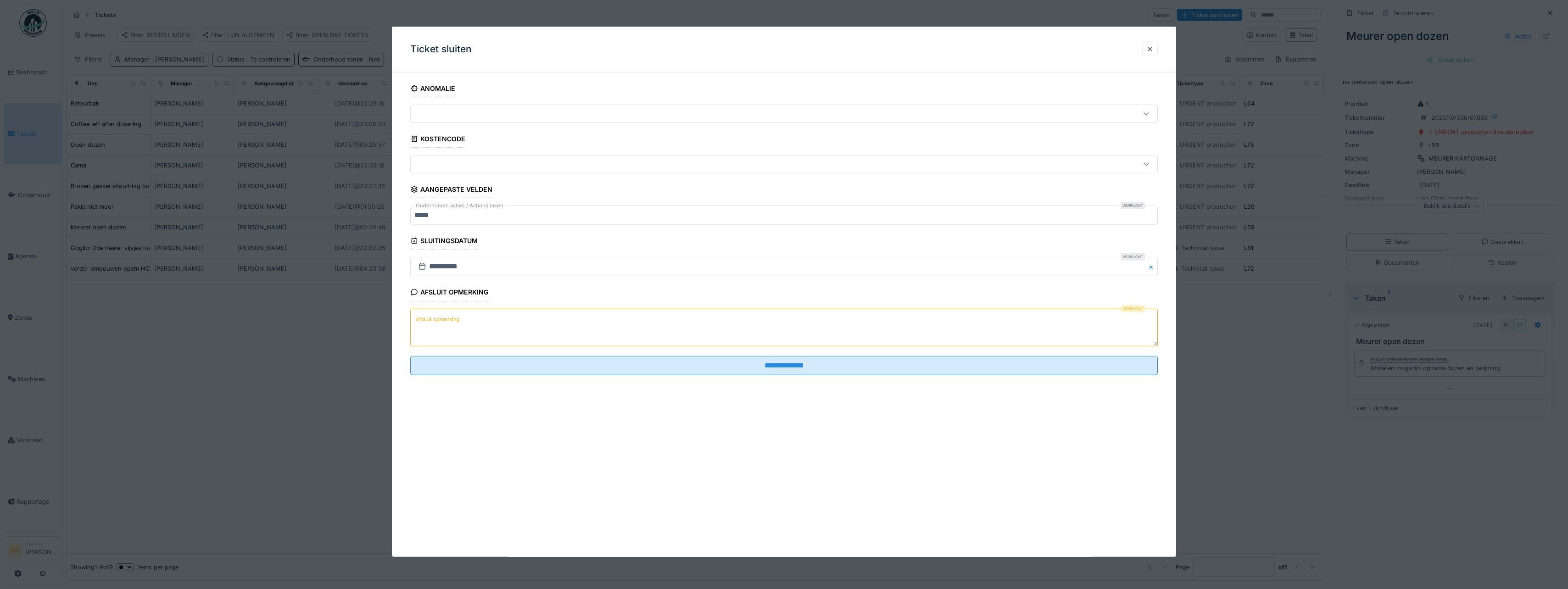
click at [452, 322] on label "Afsluit opmerking" at bounding box center [438, 319] width 47 height 12
click at [452, 322] on textarea "Afsluit opmerking" at bounding box center [784, 327] width 747 height 38
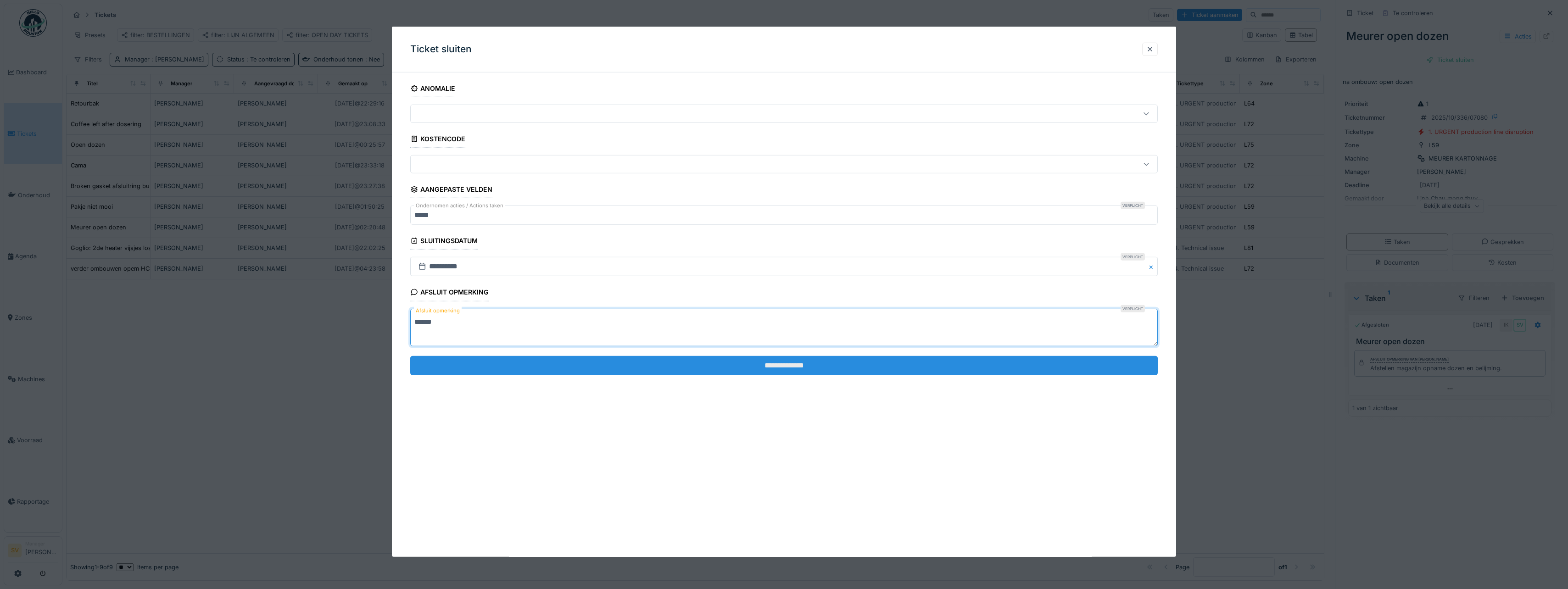
type textarea "******"
click at [730, 365] on input "**********" at bounding box center [784, 366] width 747 height 19
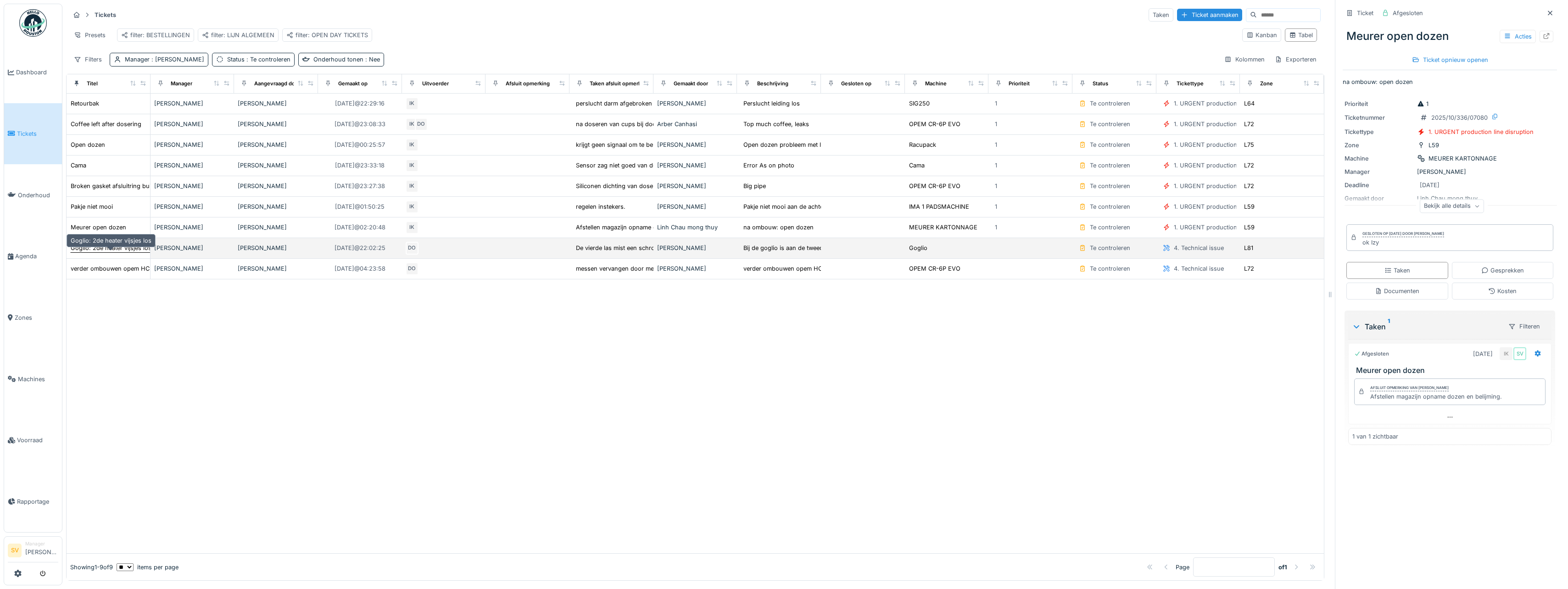
click at [83, 252] on div "Goglio: 2de heater vijsjes los" at bounding box center [111, 248] width 81 height 9
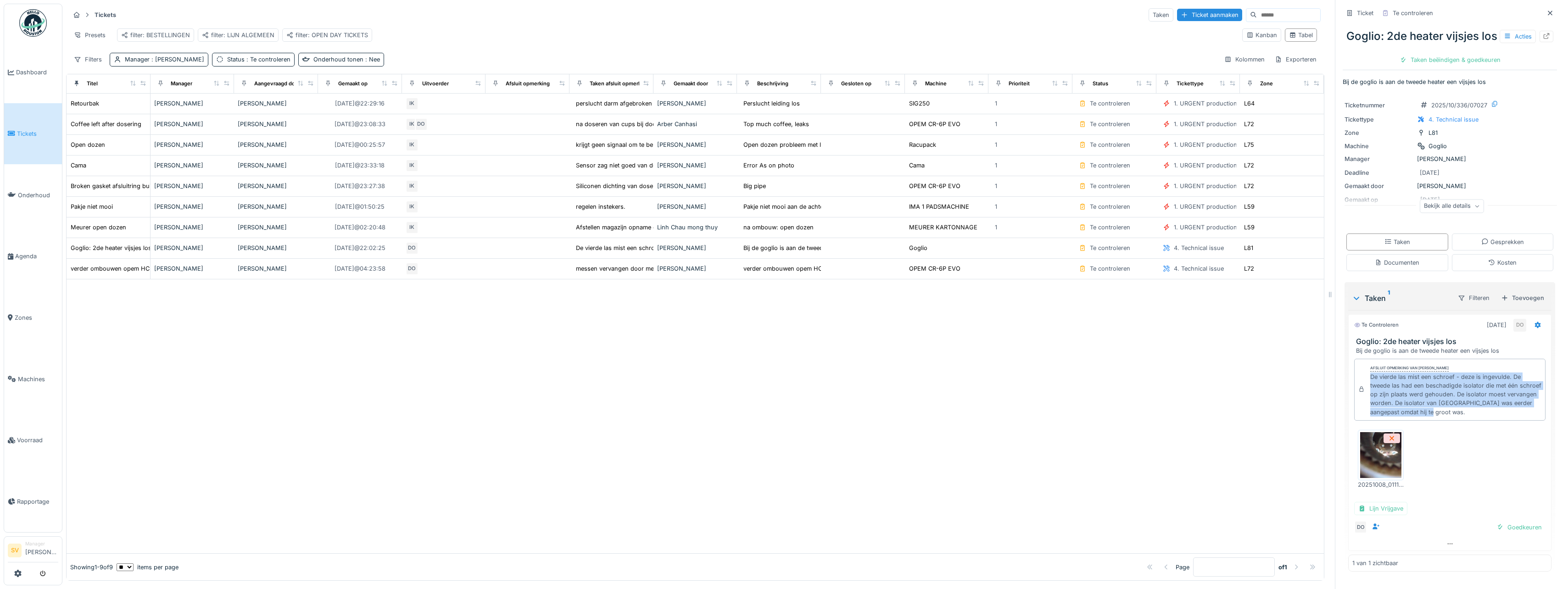
drag, startPoint x: 1364, startPoint y: 394, endPoint x: 1465, endPoint y: 433, distance: 108.3
click at [1465, 417] on div "De vierde las mist een schroef - deze is ingevulde. De tweede las had een besch…" at bounding box center [1455, 394] width 171 height 44
copy div "De vierde las mist een schroef - deze is ingevulde. De tweede las had een besch…"
click at [1443, 66] on div "Taken beëindigen & goedkeuren" at bounding box center [1450, 60] width 108 height 12
click at [1447, 66] on div "Ticket sluiten" at bounding box center [1450, 60] width 55 height 12
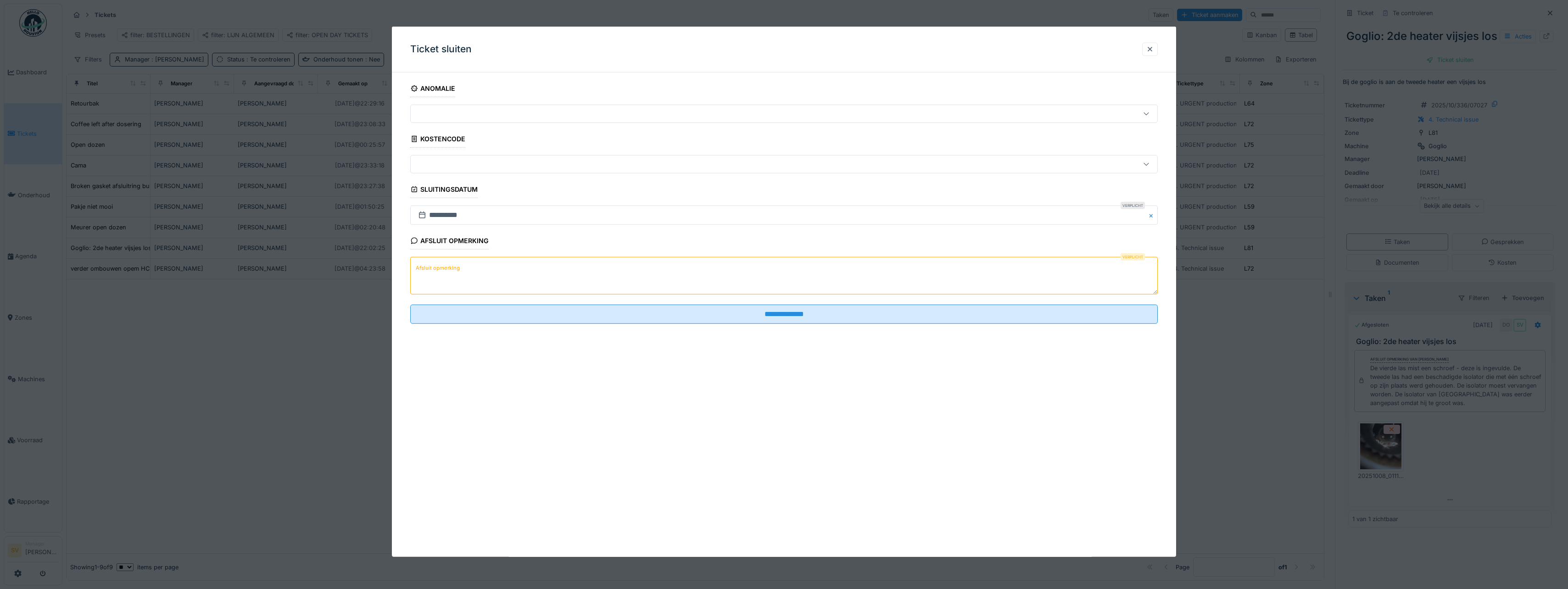
click at [852, 270] on textarea "Afsluit opmerking" at bounding box center [784, 276] width 747 height 38
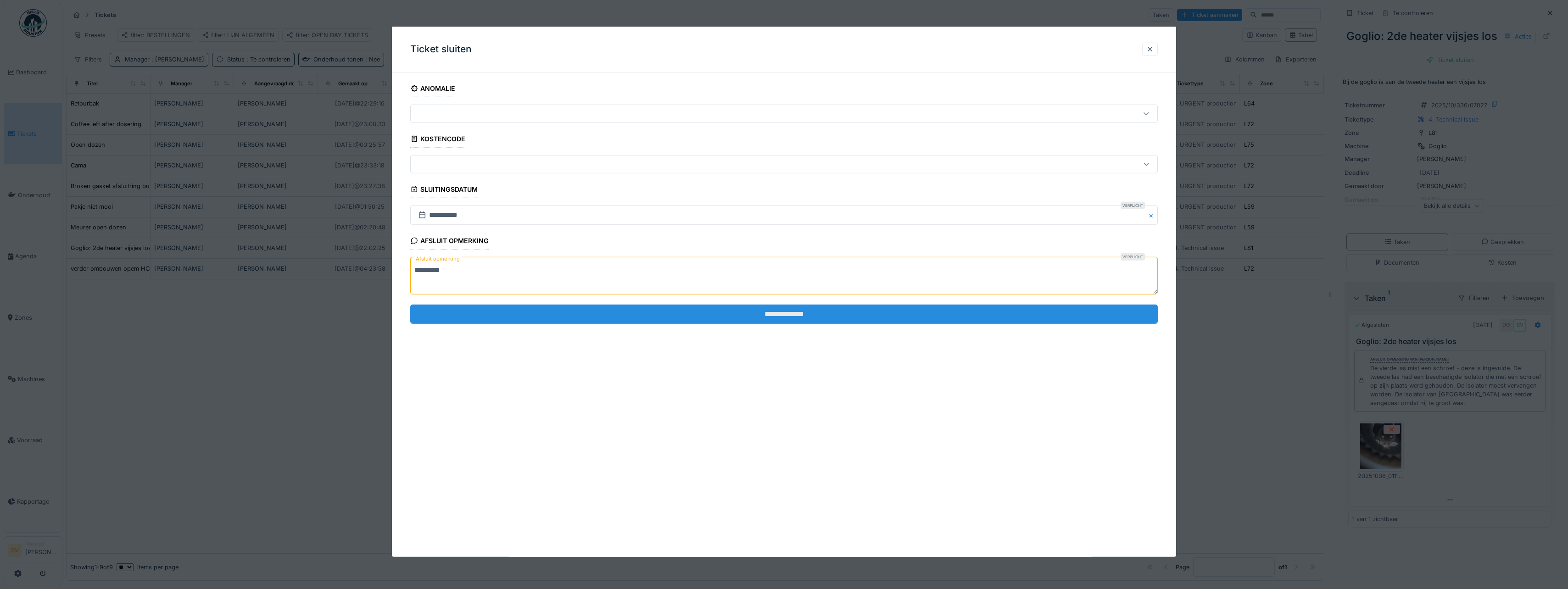
type textarea "*********"
click at [774, 314] on input "**********" at bounding box center [784, 314] width 747 height 19
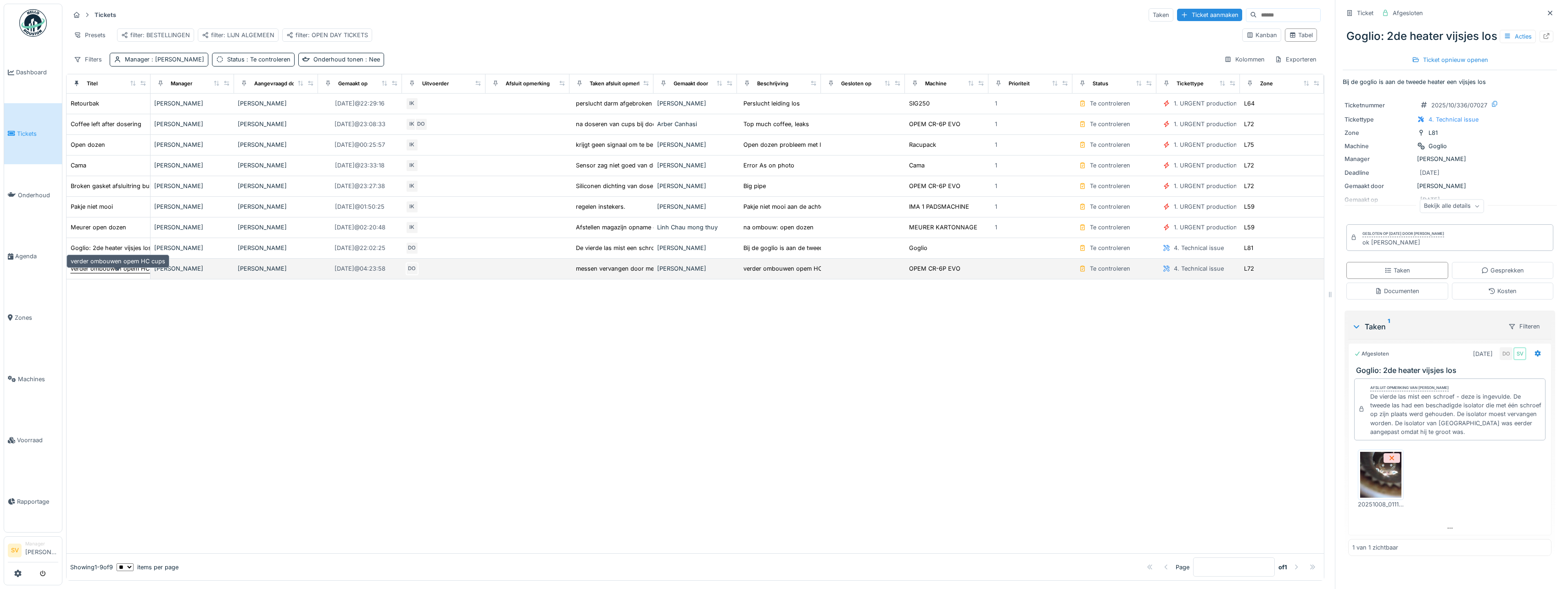
click at [107, 273] on div "verder ombouwen opem HC cups" at bounding box center [117, 268] width 94 height 9
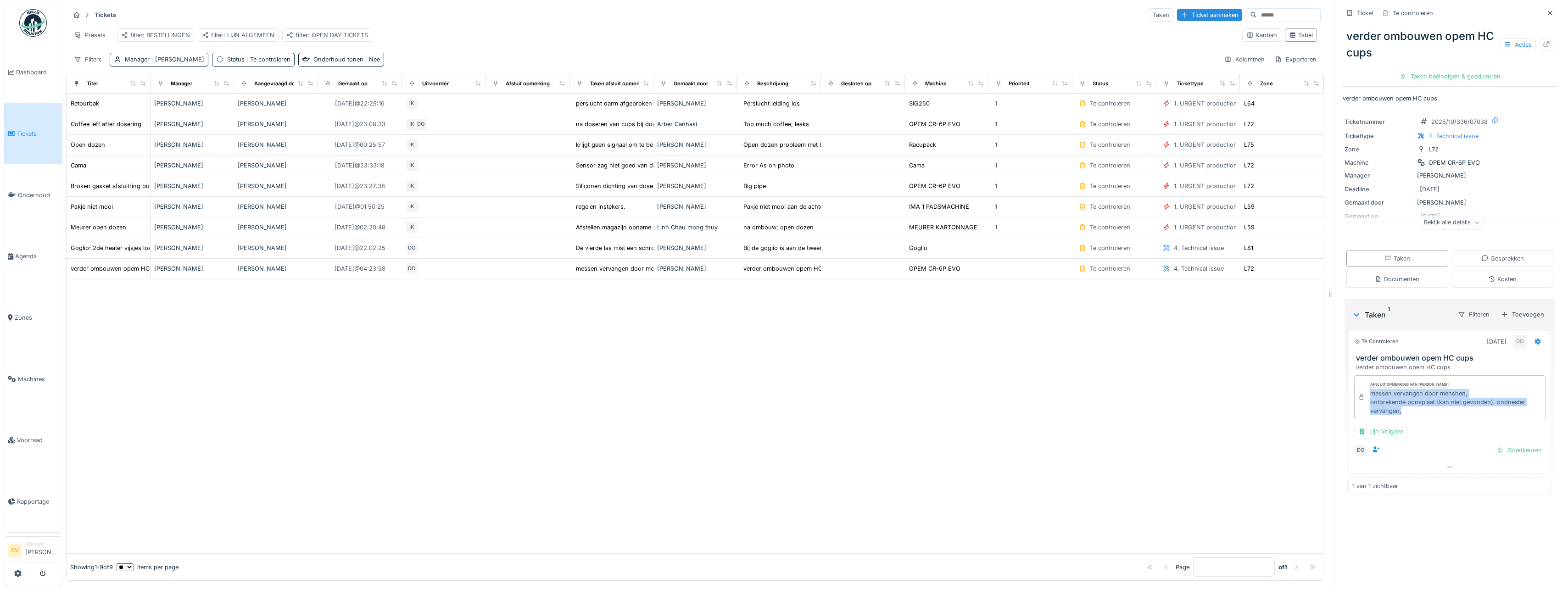
drag, startPoint x: 1363, startPoint y: 396, endPoint x: 1407, endPoint y: 415, distance: 47.9
click at [1407, 415] on div "Afsluit opmerking van Damian Olejnik messen vervangen door menshen, ontbrekende…" at bounding box center [1450, 397] width 191 height 44
click at [1516, 450] on div "Goedkeuren" at bounding box center [1519, 450] width 53 height 12
click at [1439, 79] on div "Ticket sluiten" at bounding box center [1450, 76] width 55 height 12
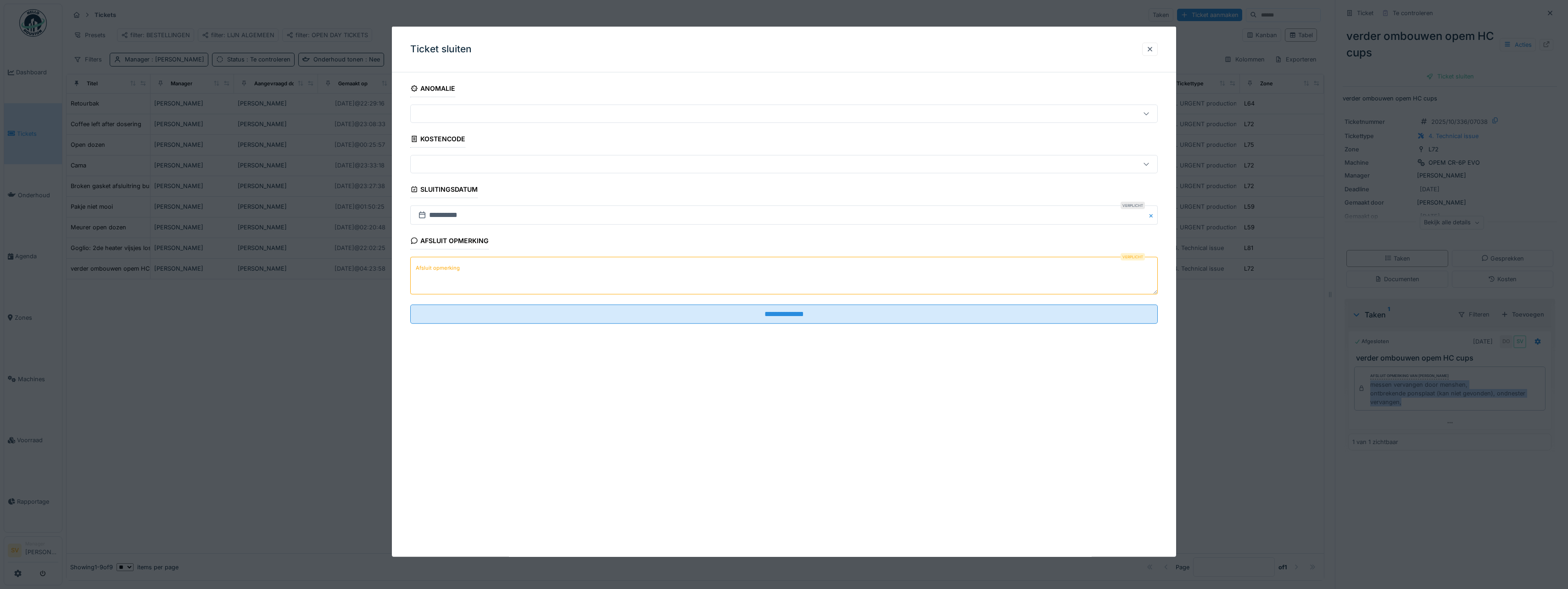
scroll to position [7, 0]
click at [567, 273] on textarea "Afsluit opmerking" at bounding box center [784, 276] width 747 height 38
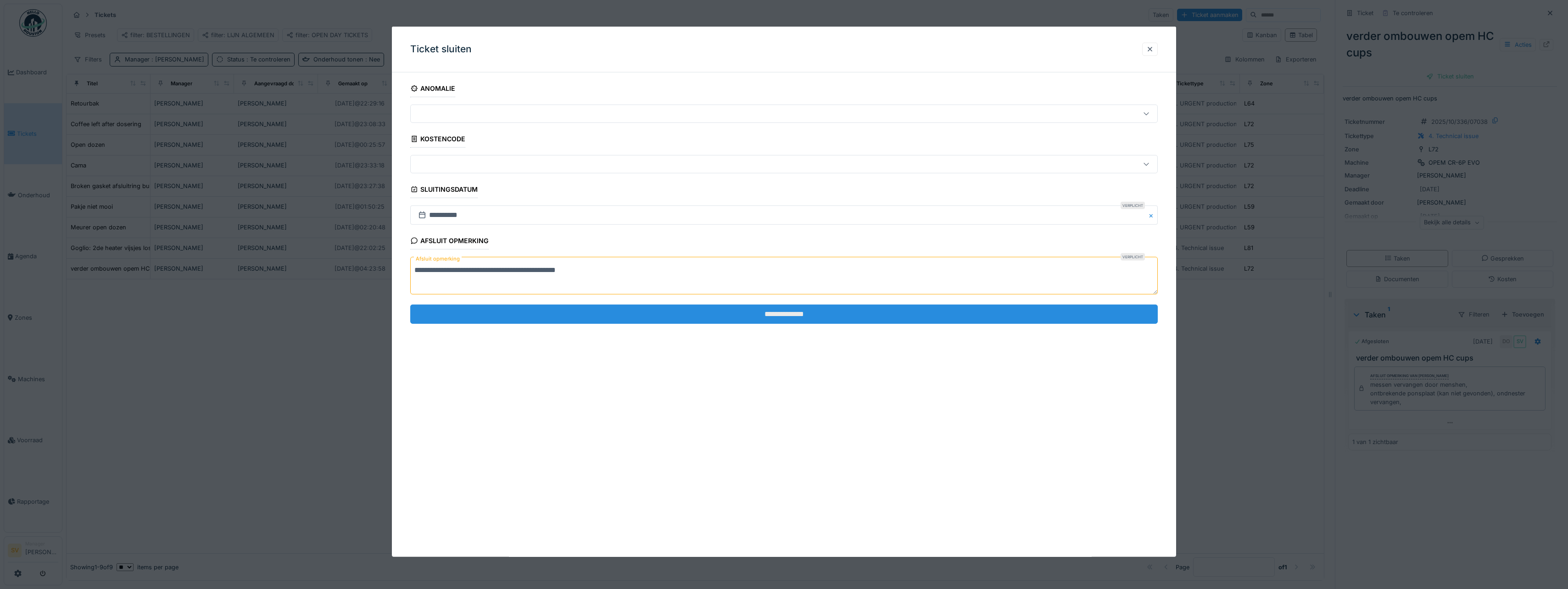
type textarea "**********"
click at [765, 310] on input "**********" at bounding box center [784, 314] width 747 height 19
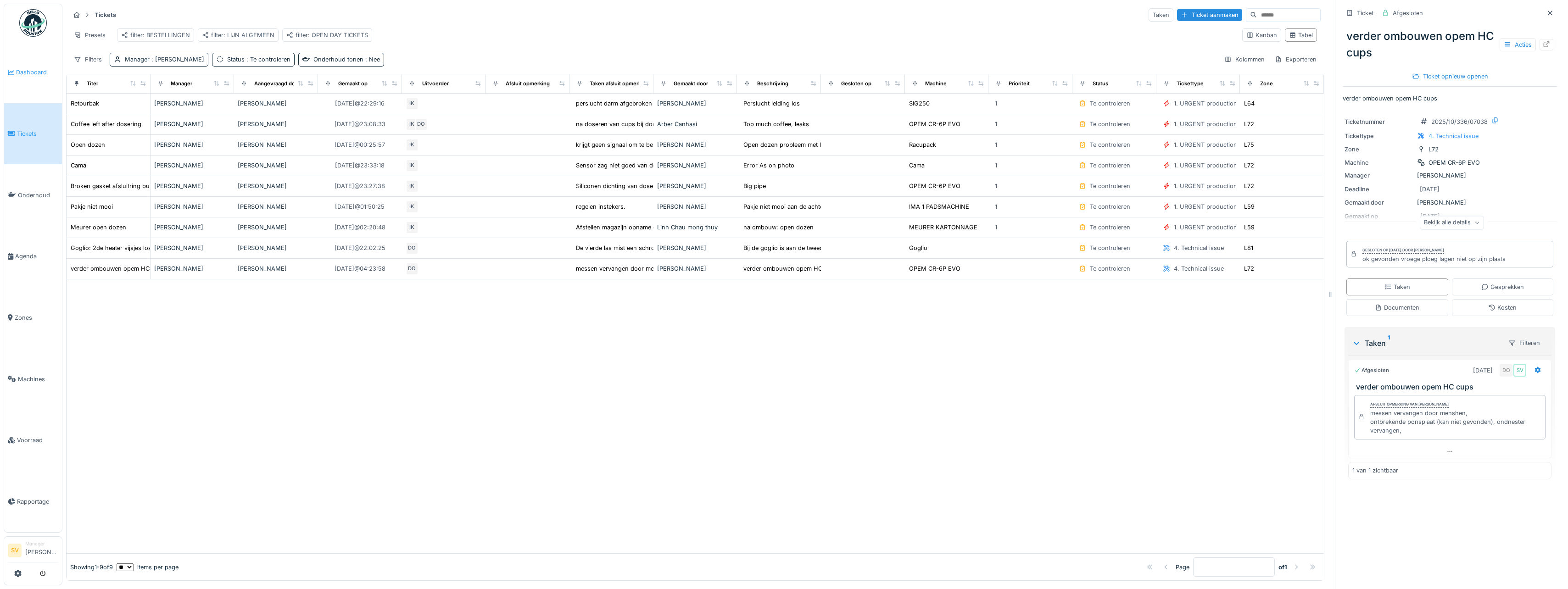
click at [35, 72] on span "Dashboard" at bounding box center [37, 72] width 42 height 9
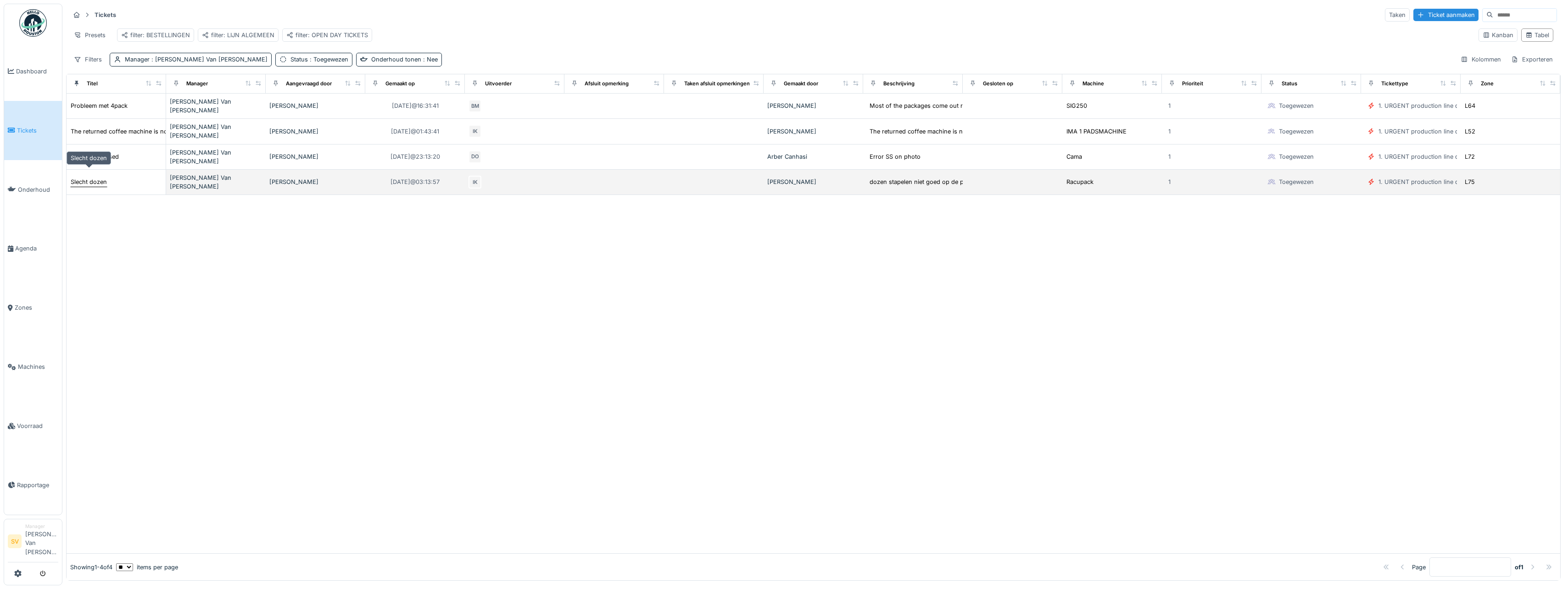
click at [100, 178] on div "Slecht dozen" at bounding box center [89, 182] width 37 height 9
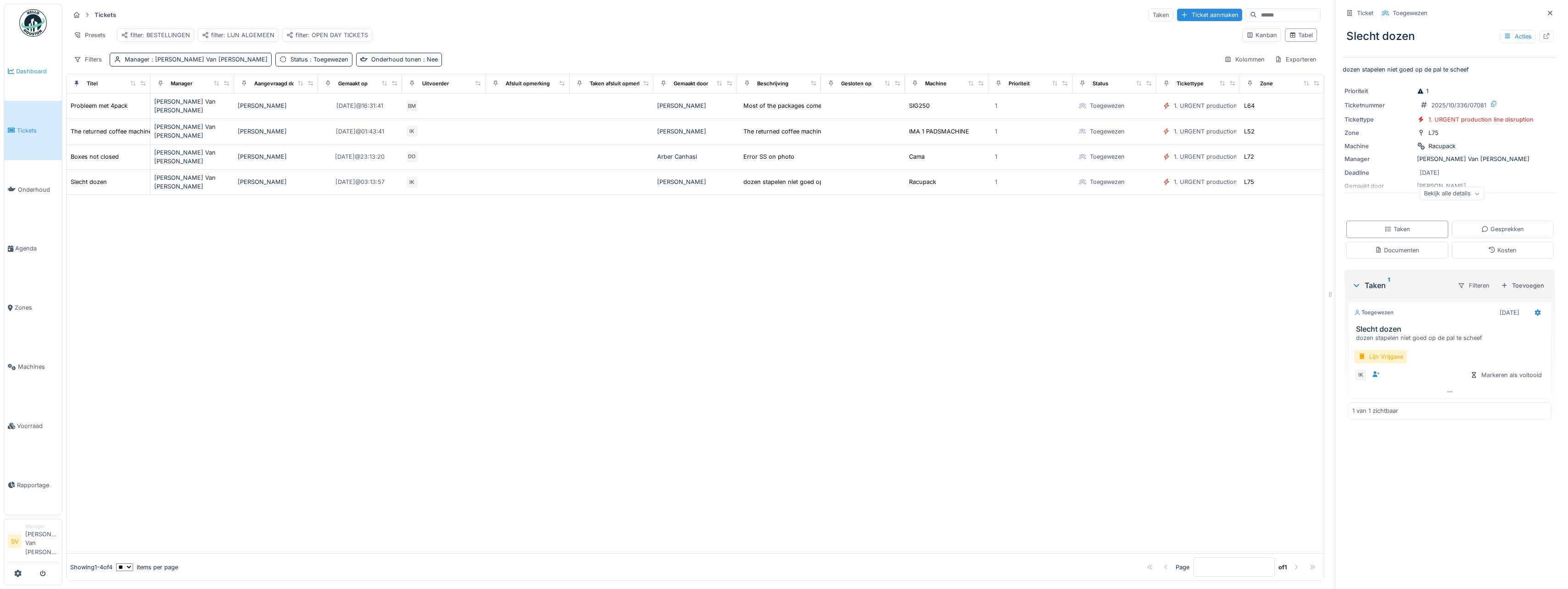
click at [27, 68] on span "Dashboard" at bounding box center [37, 71] width 42 height 9
